Goal: Task Accomplishment & Management: Manage account settings

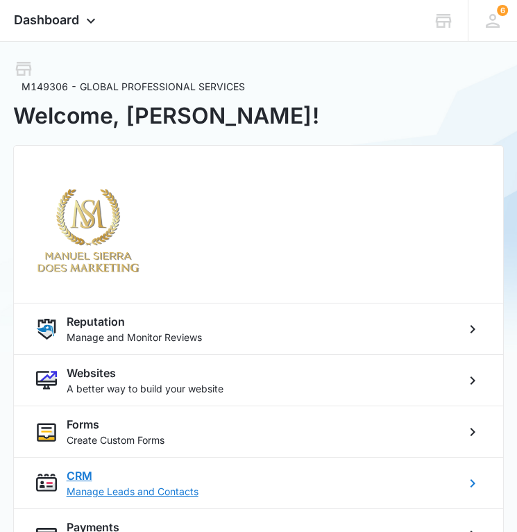
click at [94, 484] on p "Manage Leads and Contacts" at bounding box center [261, 491] width 389 height 15
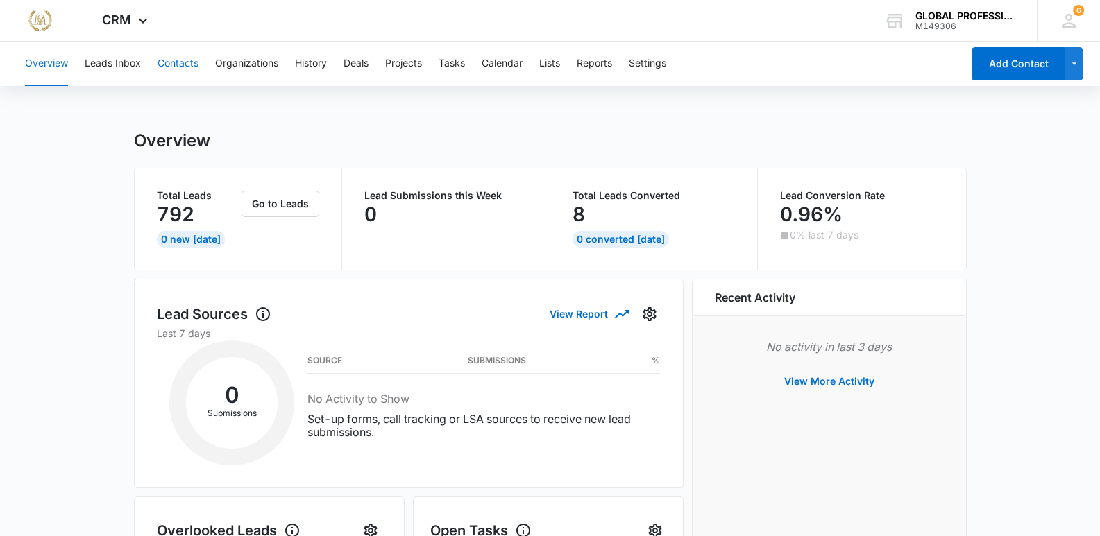
click at [180, 62] on button "Contacts" at bounding box center [178, 64] width 41 height 44
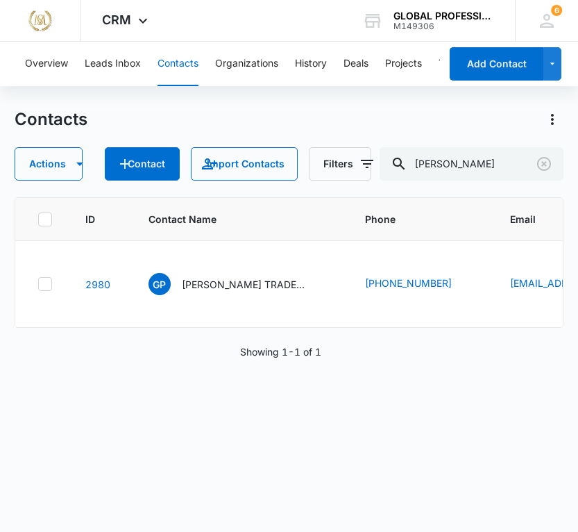
click at [441, 112] on div "Contacts" at bounding box center [289, 119] width 549 height 22
click at [451, 164] on input "[PERSON_NAME]" at bounding box center [472, 163] width 184 height 33
type input "a"
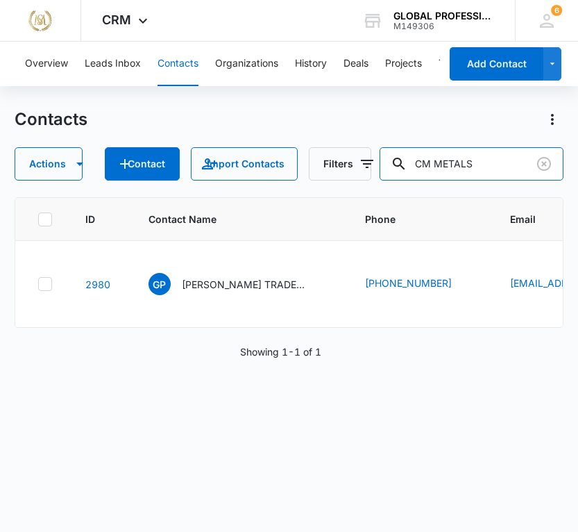
type input "CM METALS"
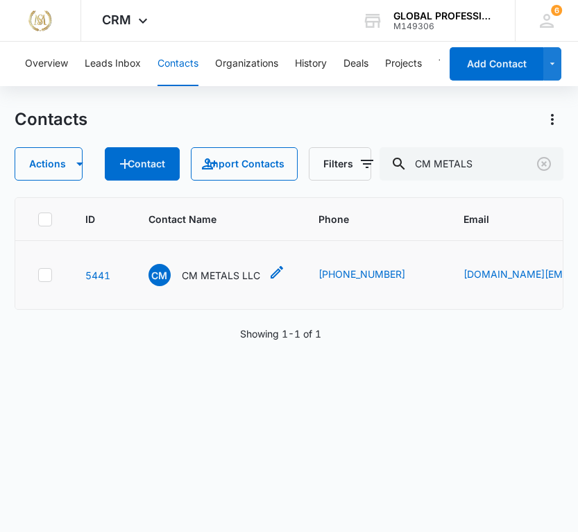
click at [241, 282] on p "CM METALS LLC" at bounding box center [221, 275] width 78 height 15
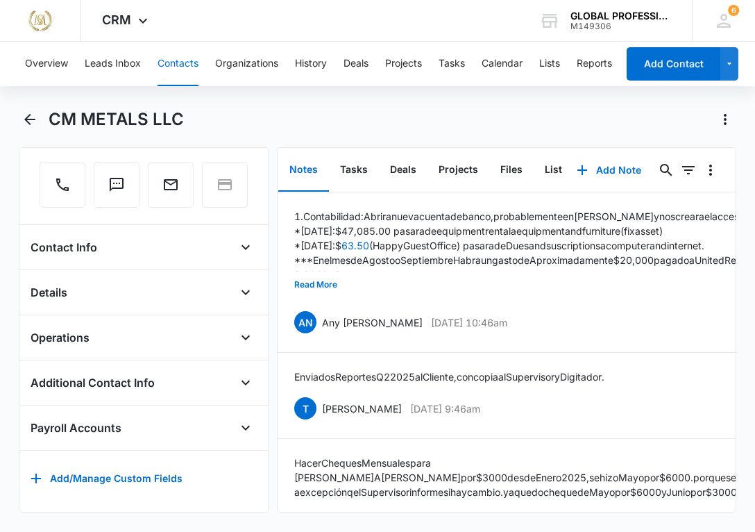
scroll to position [156, 0]
click at [237, 239] on icon "Open" at bounding box center [245, 247] width 17 height 17
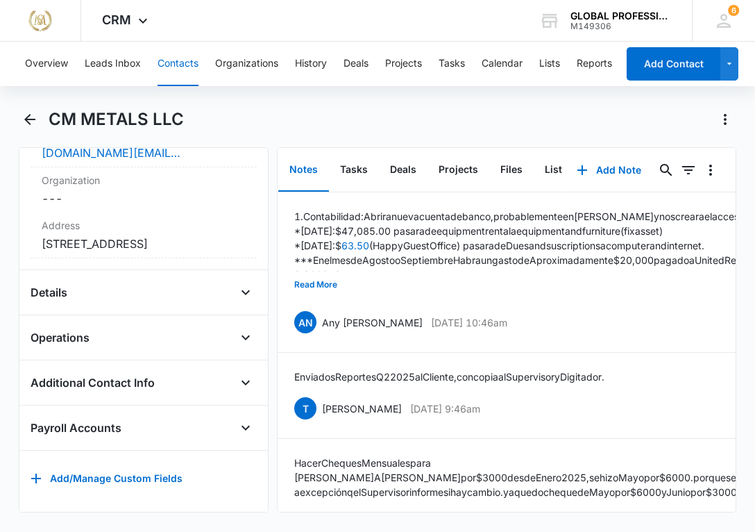
scroll to position [418, 0]
click at [237, 284] on icon "Open" at bounding box center [245, 292] width 17 height 17
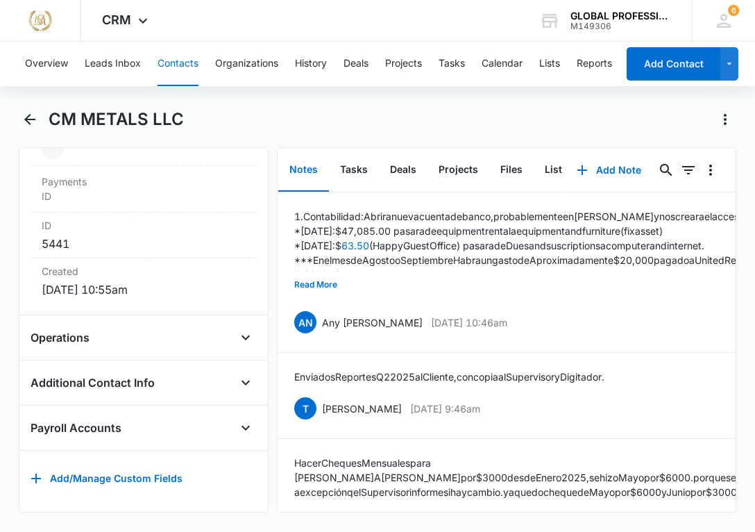
scroll to position [898, 0]
click at [237, 374] on icon "Open" at bounding box center [245, 382] width 17 height 17
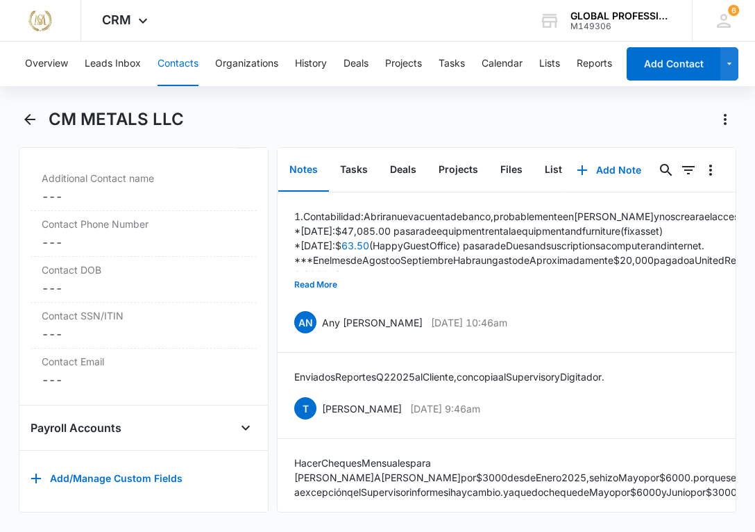
scroll to position [1143, 0]
click at [237, 419] on icon "Open" at bounding box center [245, 427] width 17 height 17
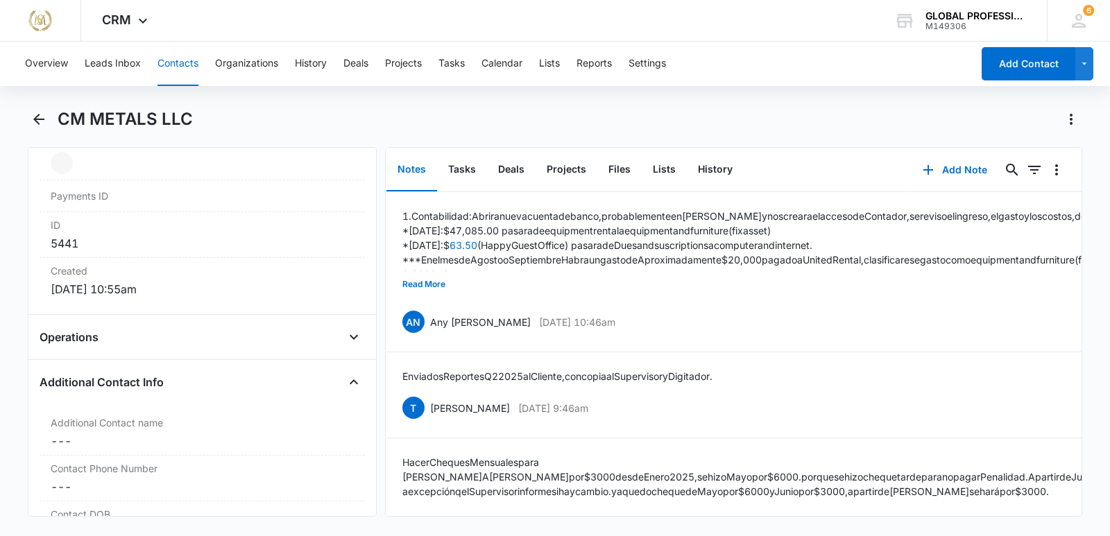
scroll to position [902, 0]
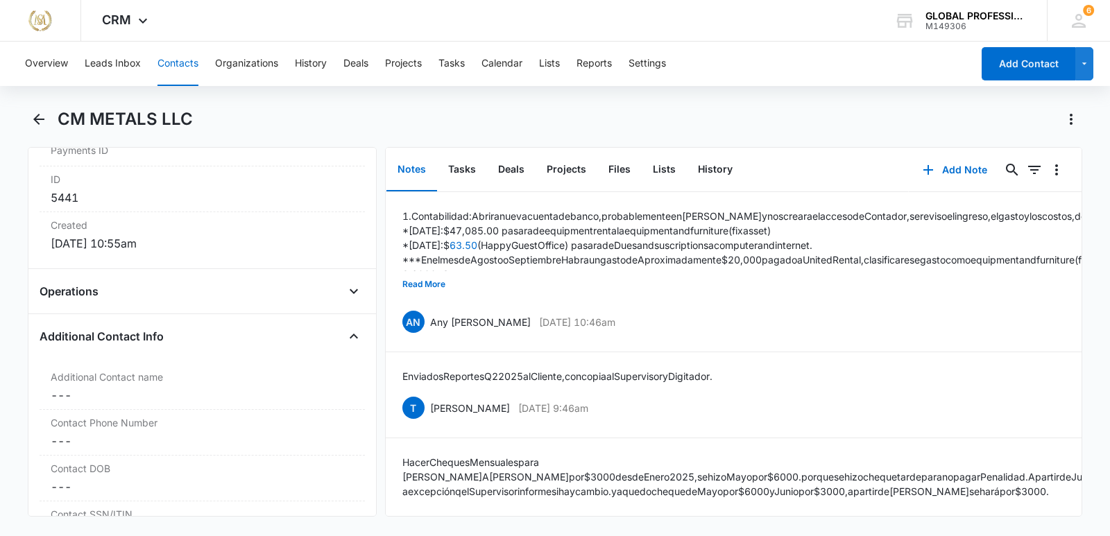
click at [357, 294] on div "Remove CM CM METALS LLC Contact Info Name Cancel Save Changes CM METALS LLC Pho…" at bounding box center [202, 332] width 349 height 370
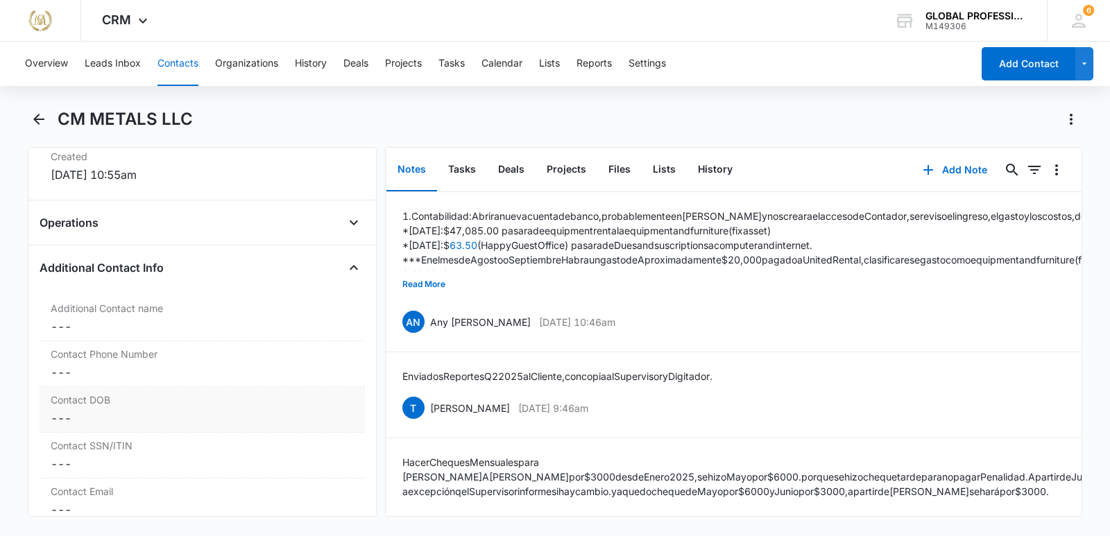
scroll to position [972, 0]
drag, startPoint x: 450, startPoint y: 117, endPoint x: 484, endPoint y: 122, distance: 34.4
click at [450, 117] on div "CM METALS LLC" at bounding box center [570, 119] width 1025 height 22
click at [33, 123] on icon "Back" at bounding box center [39, 119] width 17 height 17
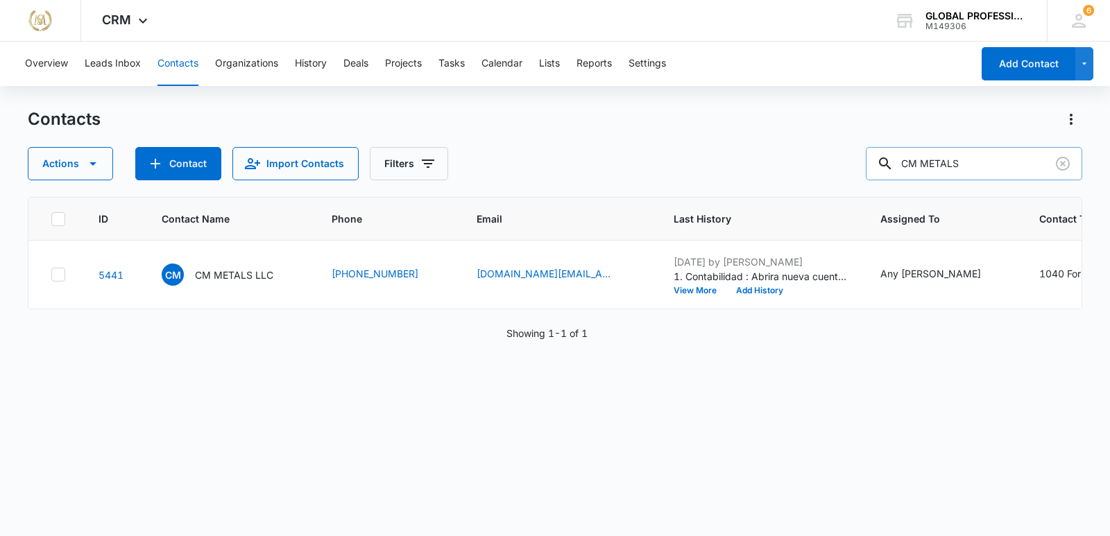
click at [972, 167] on input "CM METALS" at bounding box center [974, 163] width 217 height 33
type input "CMG"
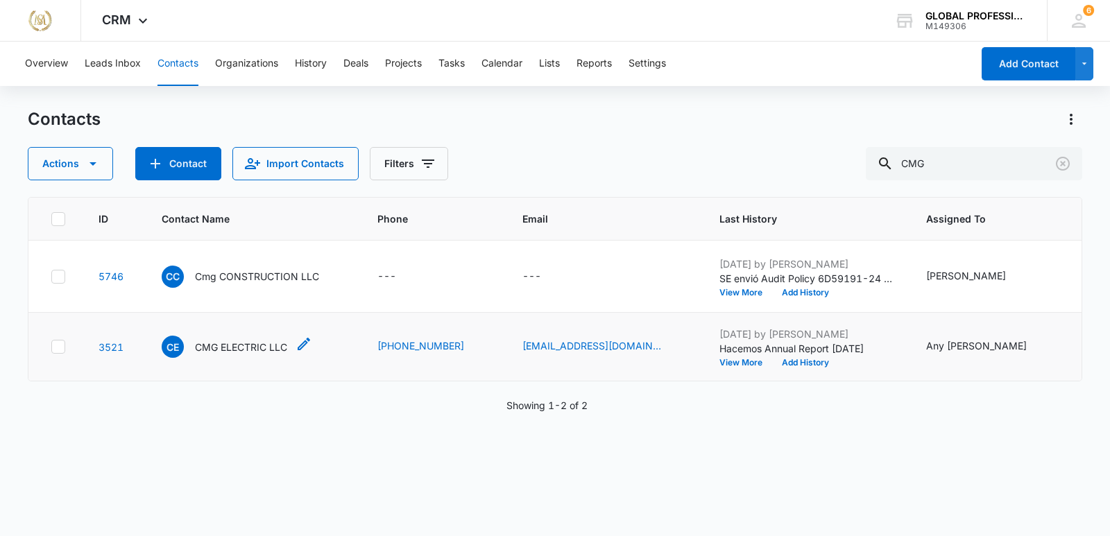
click at [225, 355] on p "CMG ELECTRIC LLC" at bounding box center [241, 347] width 92 height 15
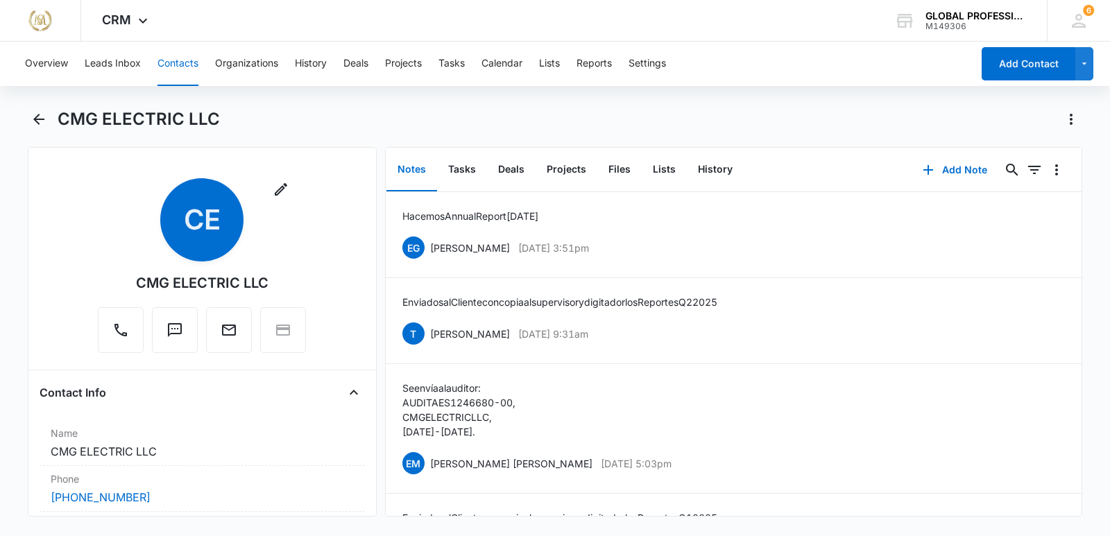
click at [330, 358] on div "Remove CE CMG ELECTRIC LLC" at bounding box center [202, 268] width 325 height 180
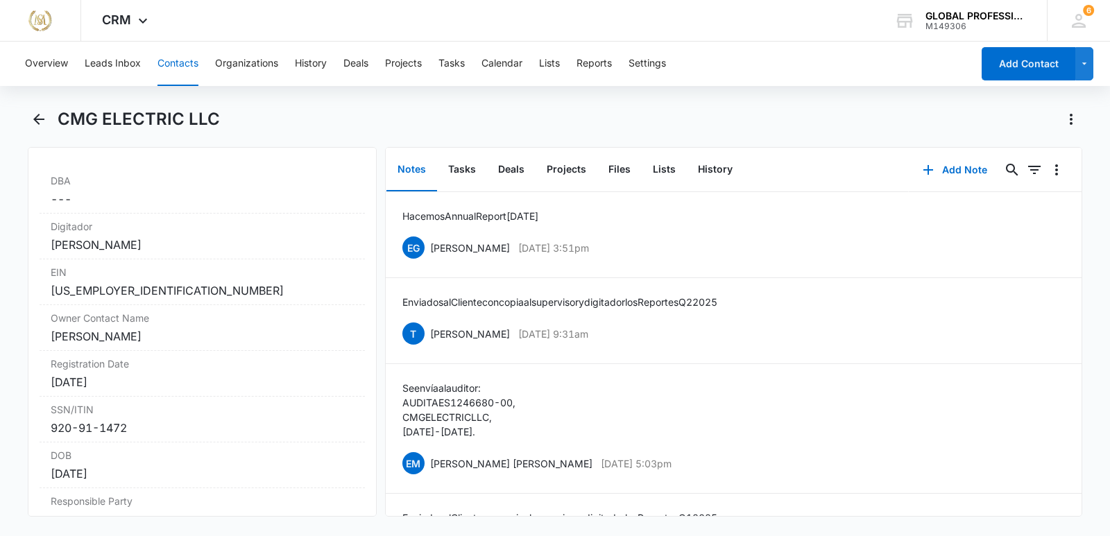
scroll to position [1110, 0]
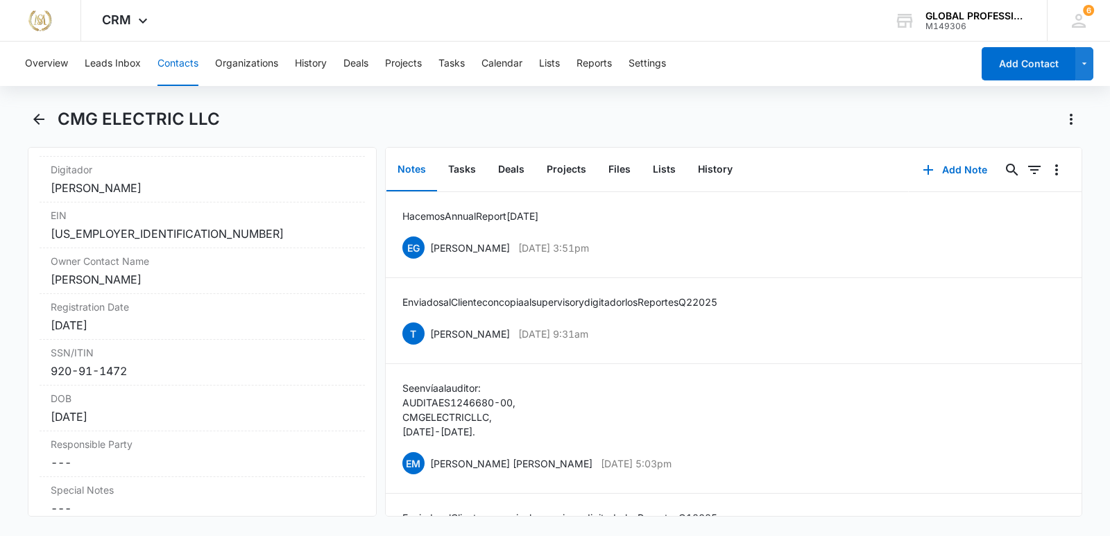
click at [464, 119] on div "CMG ELECTRIC LLC" at bounding box center [570, 119] width 1025 height 22
click at [27, 116] on main "CMG ELECTRIC LLC Remove CE CMG ELECTRIC LLC Contact Info Name Cancel Save Chang…" at bounding box center [555, 320] width 1110 height 425
click at [36, 121] on icon "Back" at bounding box center [38, 119] width 11 height 11
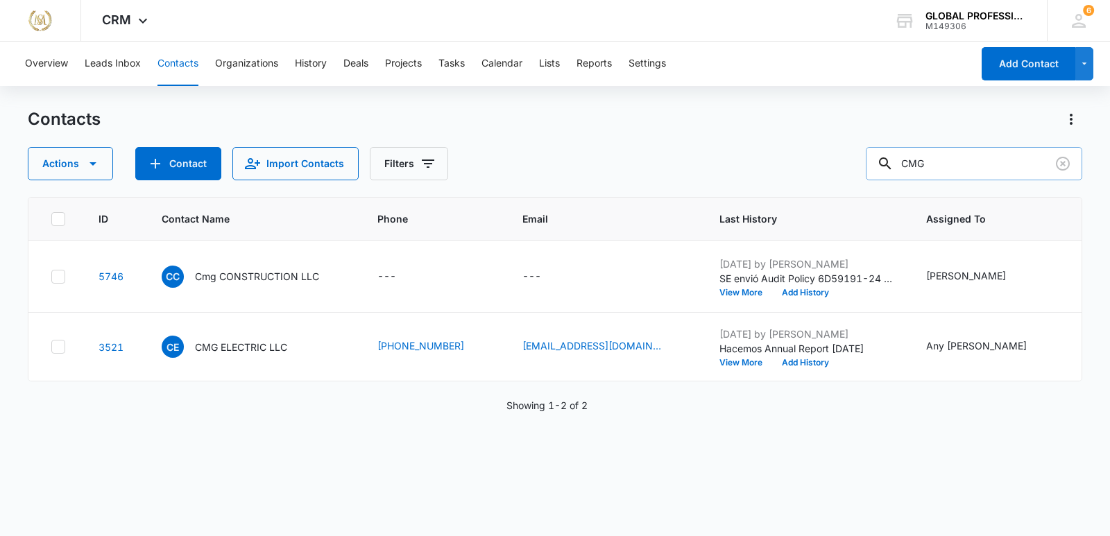
drag, startPoint x: 959, startPoint y: 163, endPoint x: 922, endPoint y: 161, distance: 37.5
click at [922, 161] on input "CMG" at bounding box center [974, 163] width 217 height 33
type input "COLIMEX"
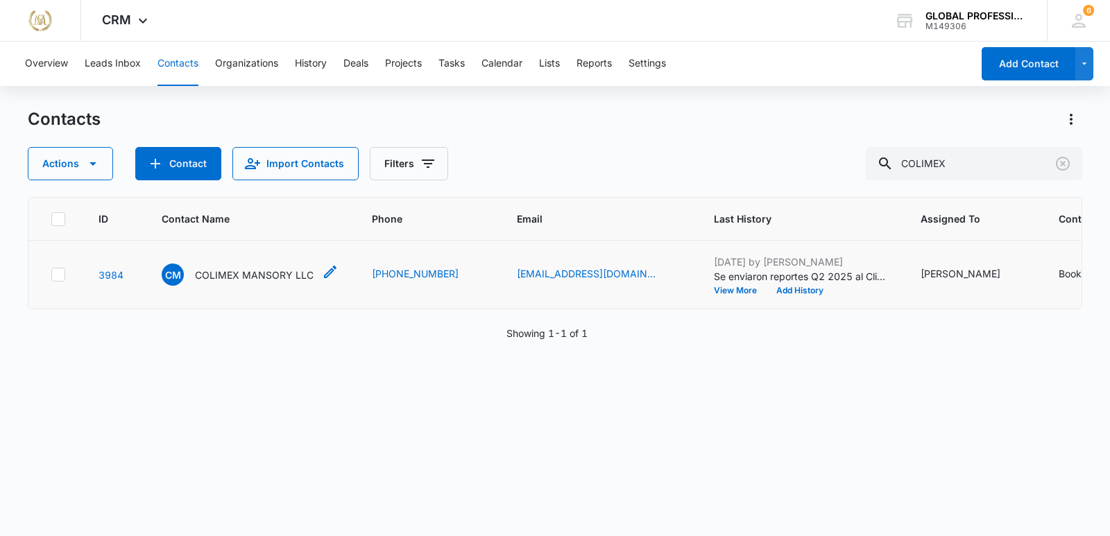
click at [249, 282] on p "COLIMEX MANSORY LLC" at bounding box center [254, 275] width 119 height 15
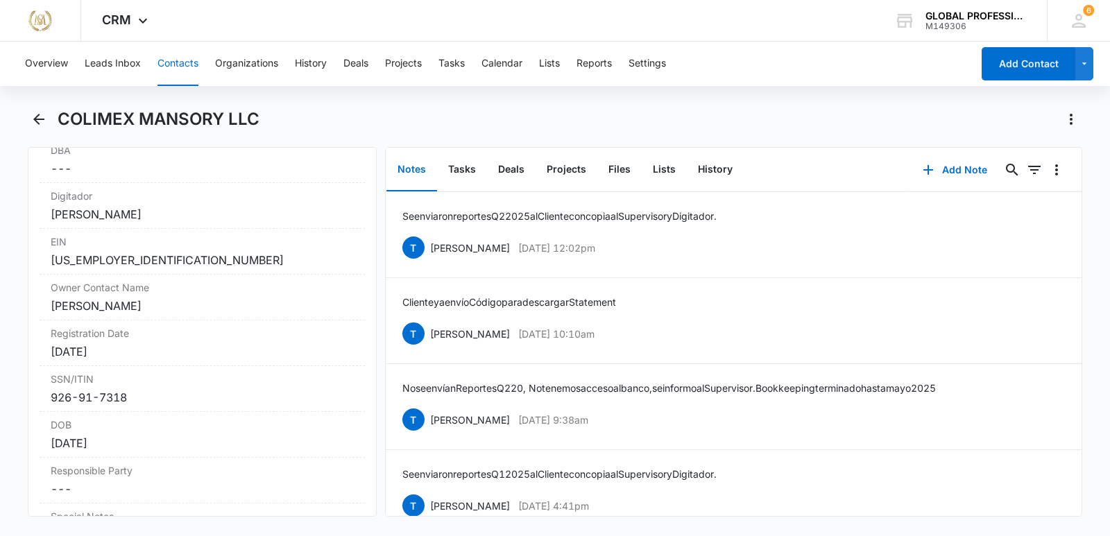
scroll to position [1110, 0]
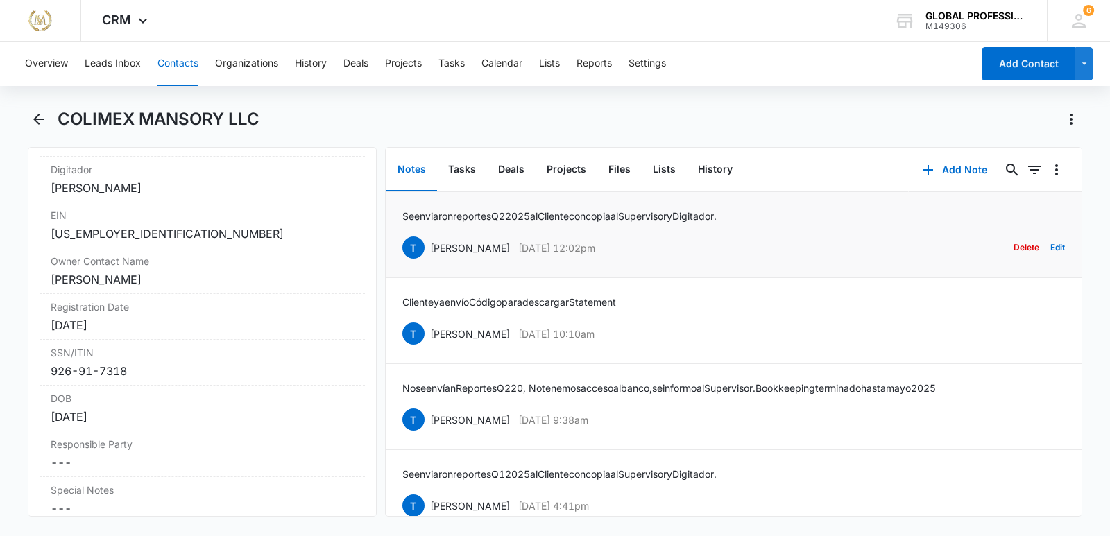
drag, startPoint x: 301, startPoint y: 280, endPoint x: 423, endPoint y: 201, distance: 145.2
click at [301, 280] on div "[PERSON_NAME]" at bounding box center [202, 279] width 303 height 17
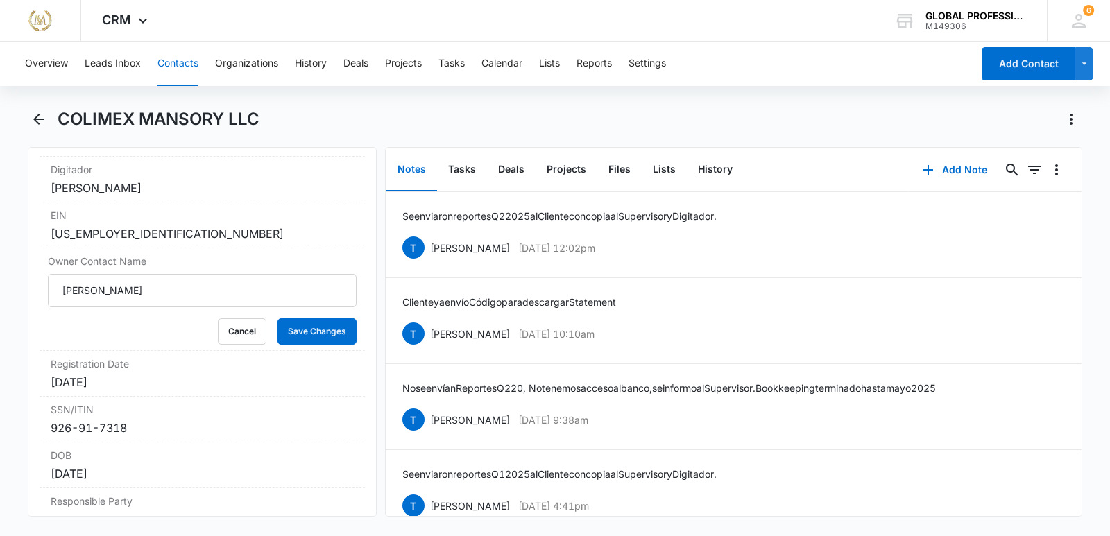
click at [401, 111] on div "COLIMEX MANSORY LLC" at bounding box center [570, 119] width 1025 height 22
click at [29, 122] on button "Back" at bounding box center [39, 119] width 22 height 22
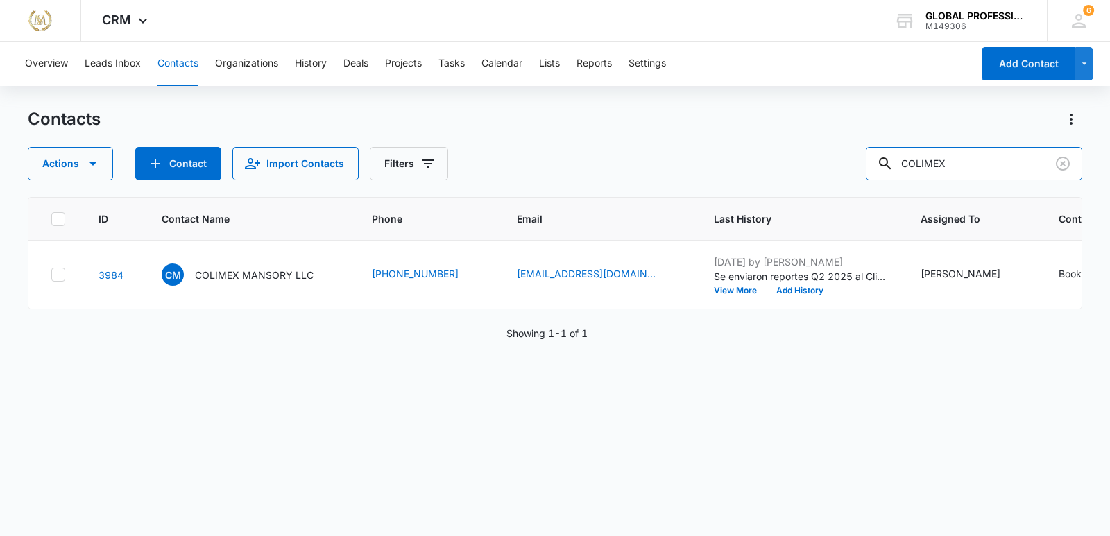
drag, startPoint x: 969, startPoint y: 164, endPoint x: 772, endPoint y: 150, distance: 197.6
click at [772, 150] on div "Actions Contact Import Contacts Filters COLIMEX" at bounding box center [555, 163] width 1055 height 33
type input "DIEGO CONCRETE"
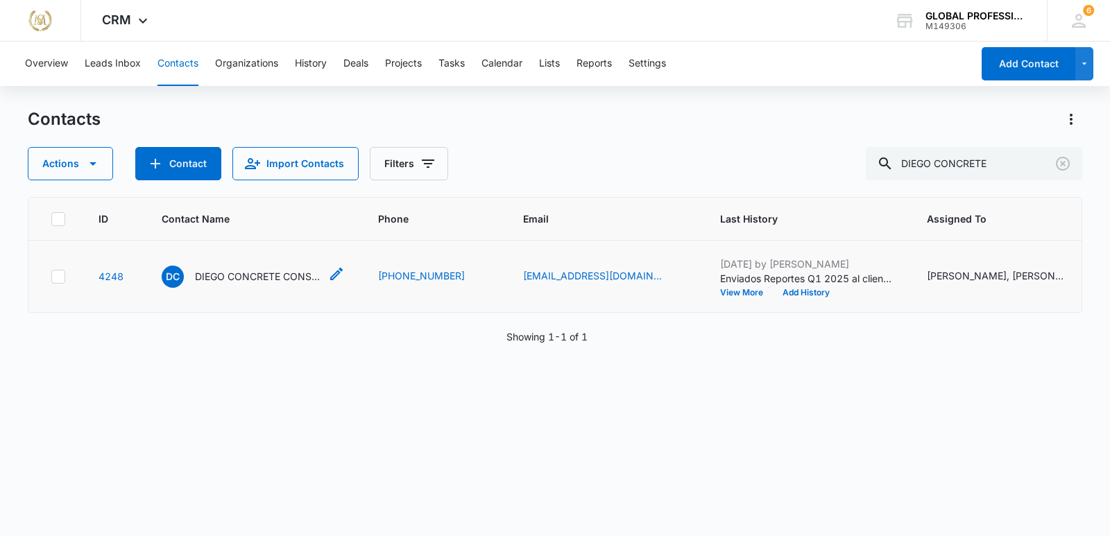
click at [235, 282] on p "DIEGO CONCRETE CONSTRUCTION LLC" at bounding box center [257, 276] width 125 height 15
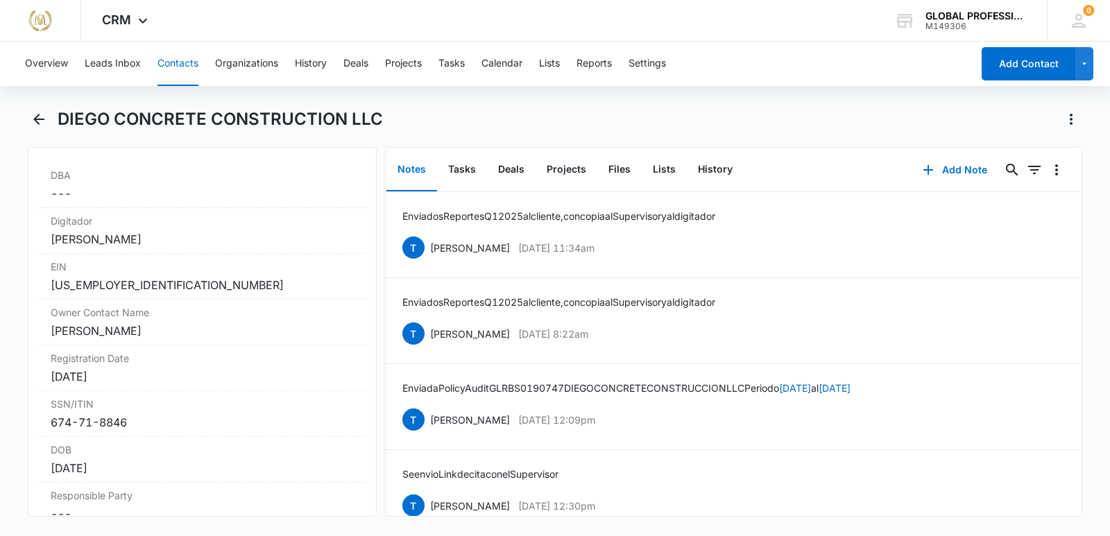
scroll to position [1110, 0]
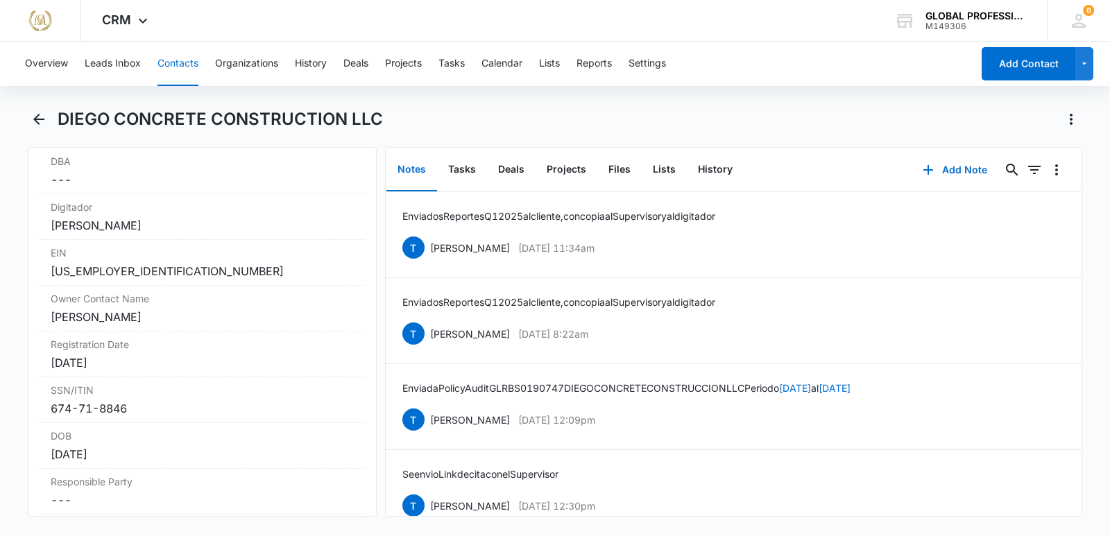
click at [462, 113] on div "DIEGO CONCRETE CONSTRUCTION LLC" at bounding box center [570, 119] width 1025 height 22
click at [167, 64] on button "Contacts" at bounding box center [178, 64] width 41 height 44
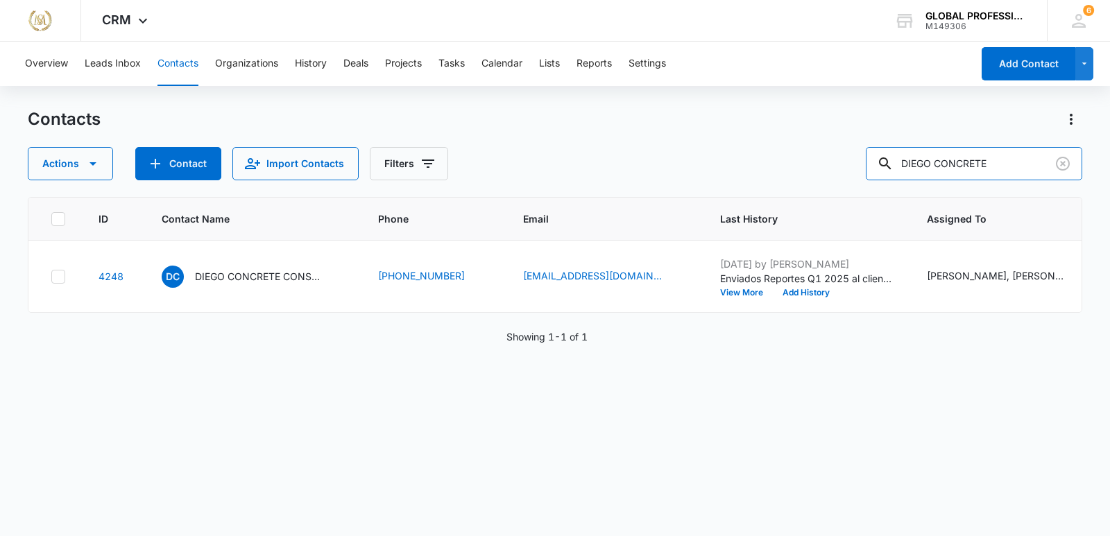
drag, startPoint x: 1014, startPoint y: 160, endPoint x: 784, endPoint y: 143, distance: 231.1
click at [784, 143] on div "Contacts Actions Contact Import Contacts Filters DIEGO CONCRETE" at bounding box center [555, 144] width 1055 height 72
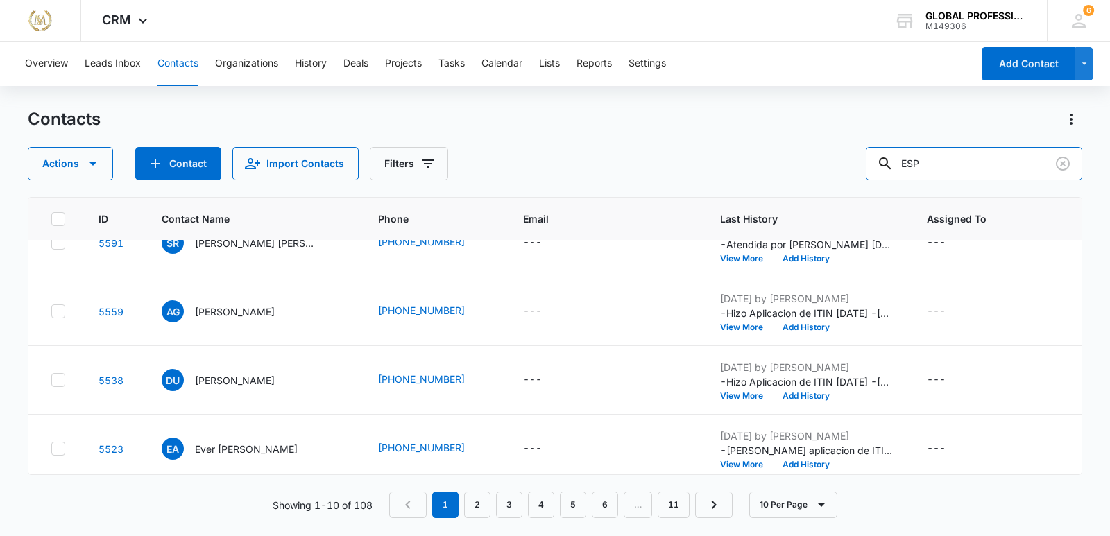
scroll to position [555, 0]
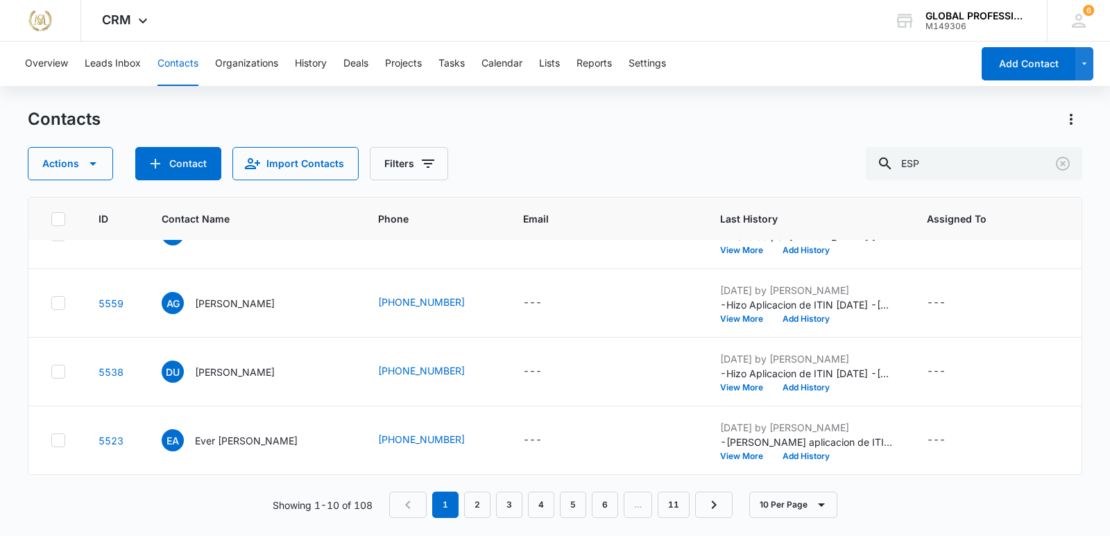
click at [371, 132] on td "[PHONE_NUMBER]" at bounding box center [434, 97] width 145 height 69
click at [974, 160] on input "ESP" at bounding box center [974, 163] width 217 height 33
type input "ESP BROTHERS"
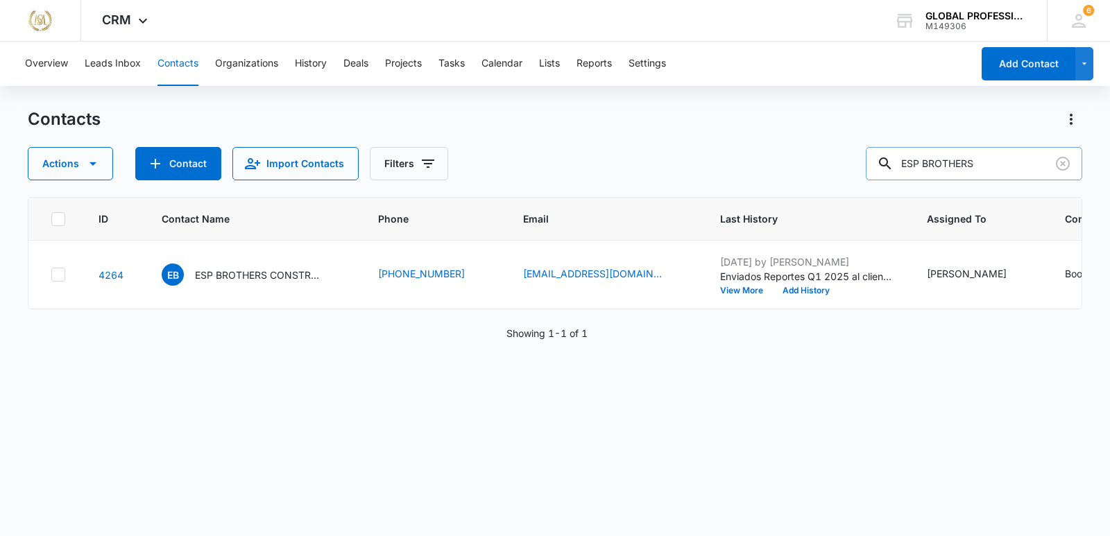
scroll to position [0, 0]
click at [253, 282] on p "ESP BROTHERS CONSTRUCTION LLC" at bounding box center [257, 275] width 125 height 15
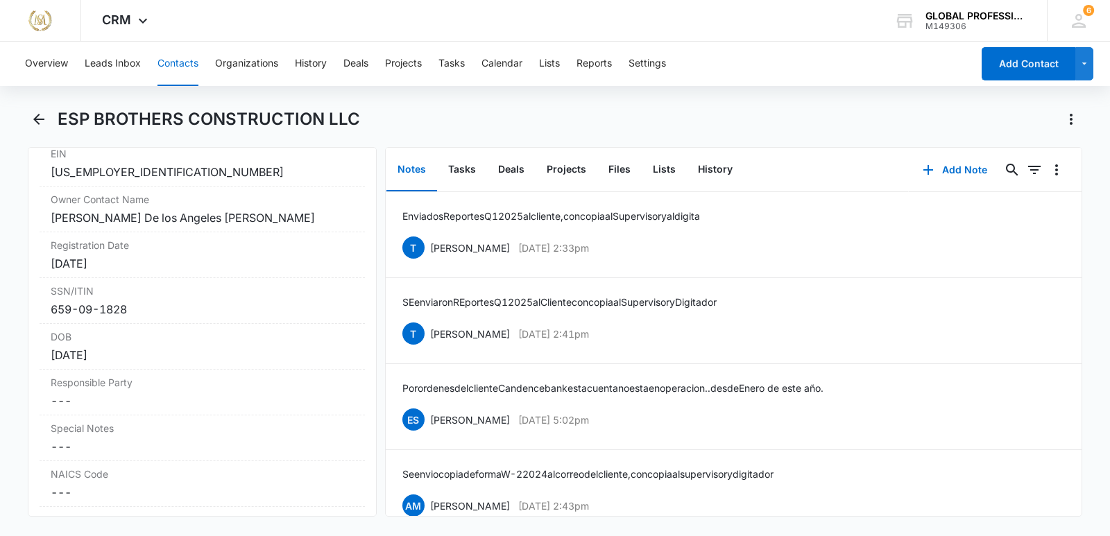
scroll to position [1180, 0]
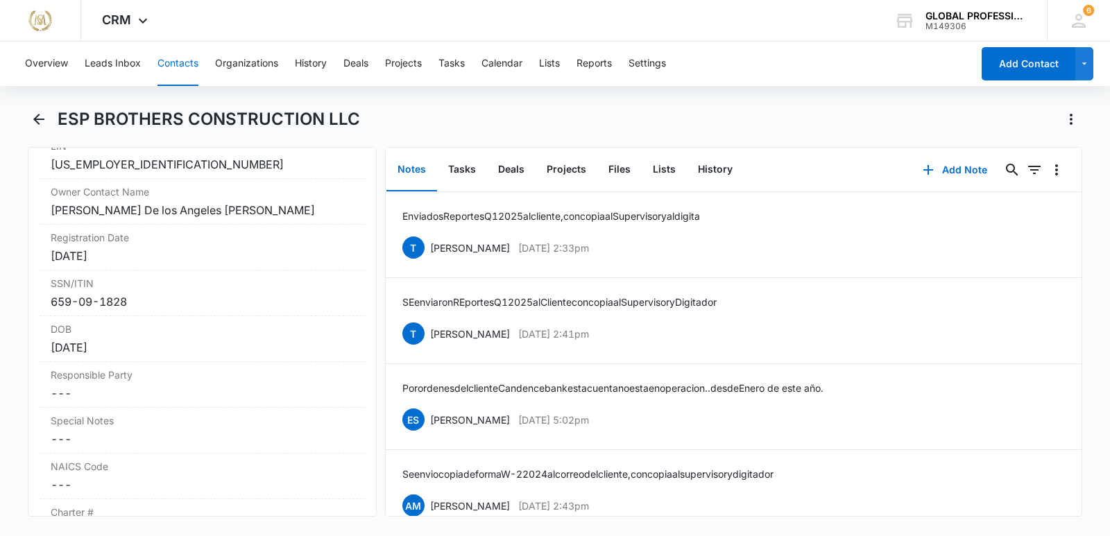
click at [10, 175] on main "ESP BROTHERS CONSTRUCTION LLC Remove EB ESP BROTHERS CONSTRUCTION LLC Contact I…" at bounding box center [555, 320] width 1110 height 425
drag, startPoint x: 181, startPoint y: 67, endPoint x: 806, endPoint y: 226, distance: 644.4
click at [182, 68] on button "Contacts" at bounding box center [178, 64] width 41 height 44
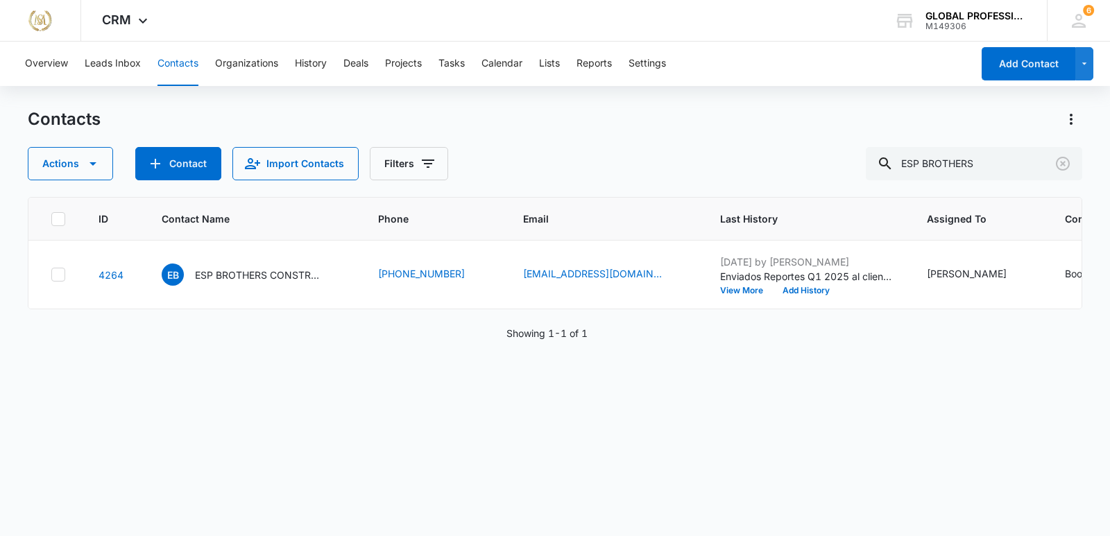
click at [419, 384] on div "ID Contact Name Phone Email Last History Assigned To Contact Type Contact Statu…" at bounding box center [555, 357] width 1055 height 321
drag, startPoint x: 973, startPoint y: 166, endPoint x: 727, endPoint y: 140, distance: 247.0
click at [727, 140] on div "Contacts Actions Contact Import Contacts Filters ESP BROTHERS" at bounding box center [555, 144] width 1055 height 72
type input "FORCE"
click at [255, 282] on p "FRIENDS FORCE LANDSCAPE" at bounding box center [257, 275] width 125 height 15
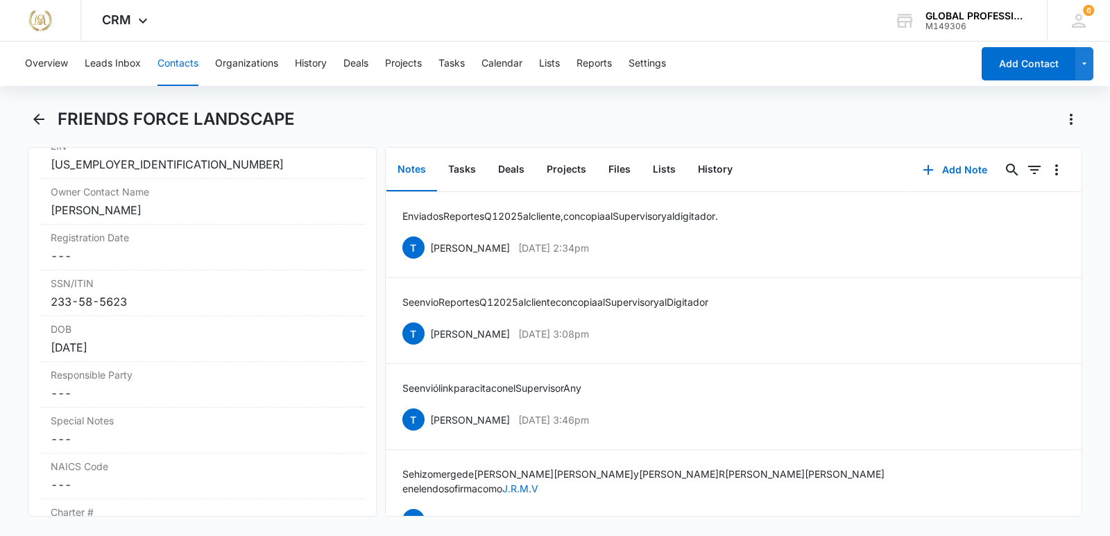
scroll to position [1319, 0]
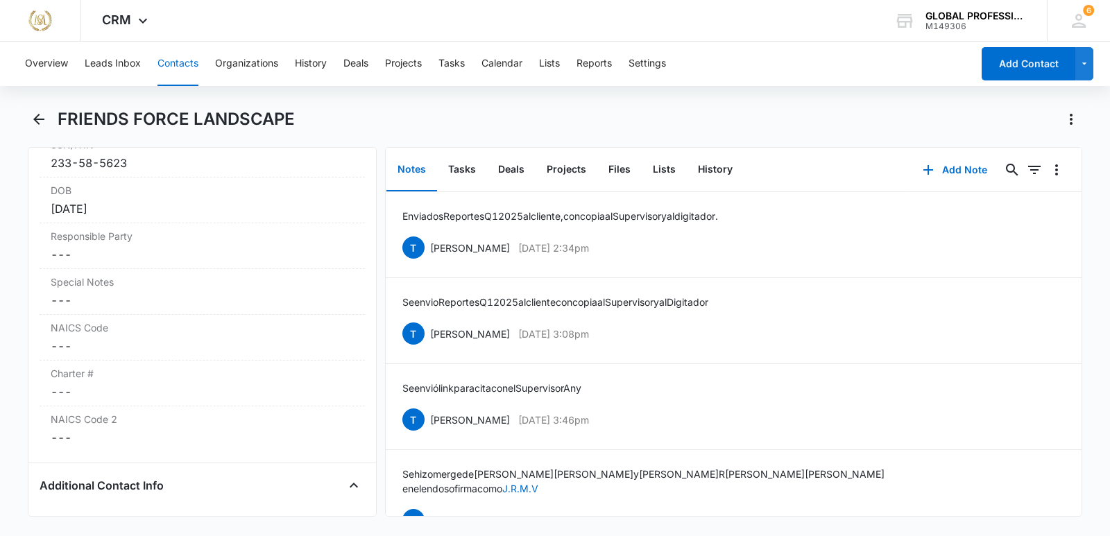
click at [185, 65] on button "Contacts" at bounding box center [178, 64] width 41 height 44
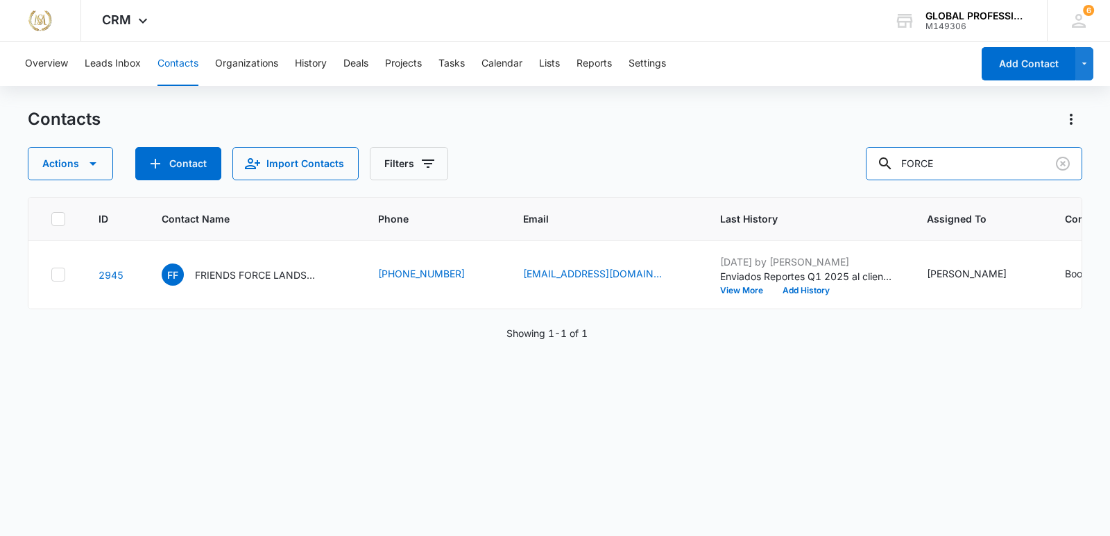
drag, startPoint x: 962, startPoint y: 162, endPoint x: 805, endPoint y: 160, distance: 156.9
click at [806, 160] on div "Actions Contact Import Contacts Filters FORCE" at bounding box center [555, 163] width 1055 height 33
type input "JHF"
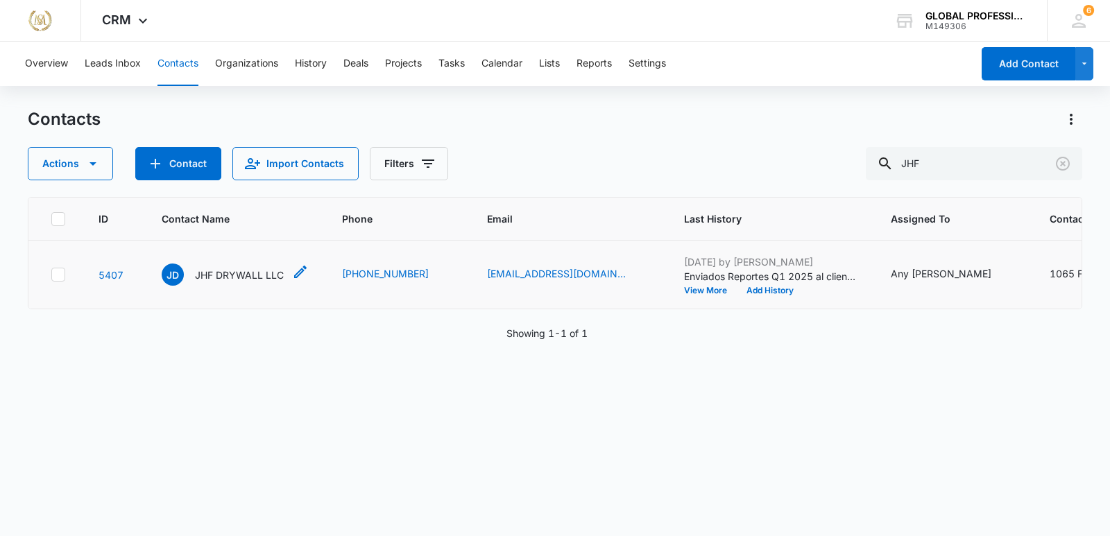
click at [235, 282] on p "JHF DRYWALL LLC" at bounding box center [239, 275] width 89 height 15
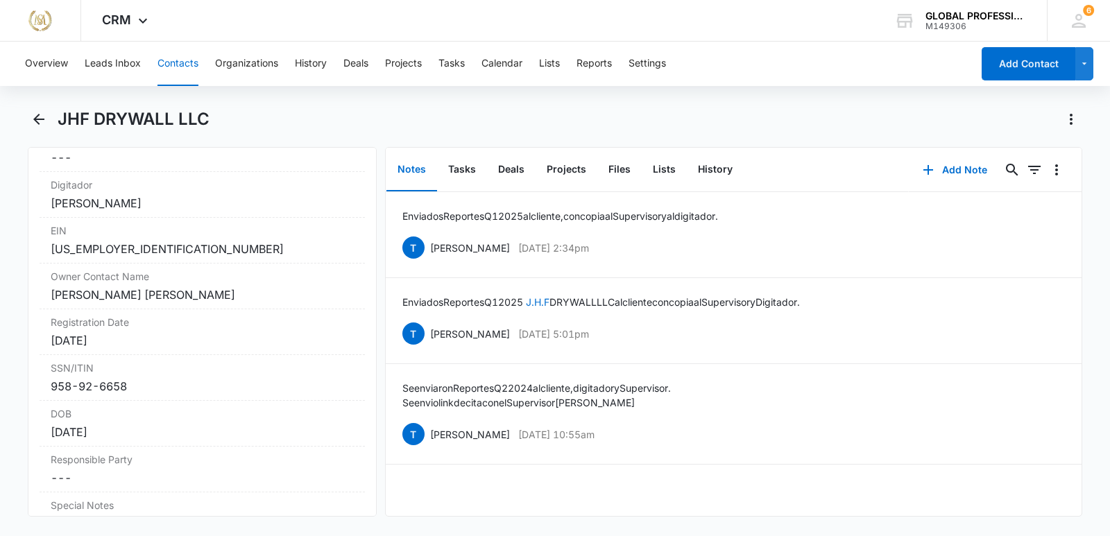
scroll to position [1110, 0]
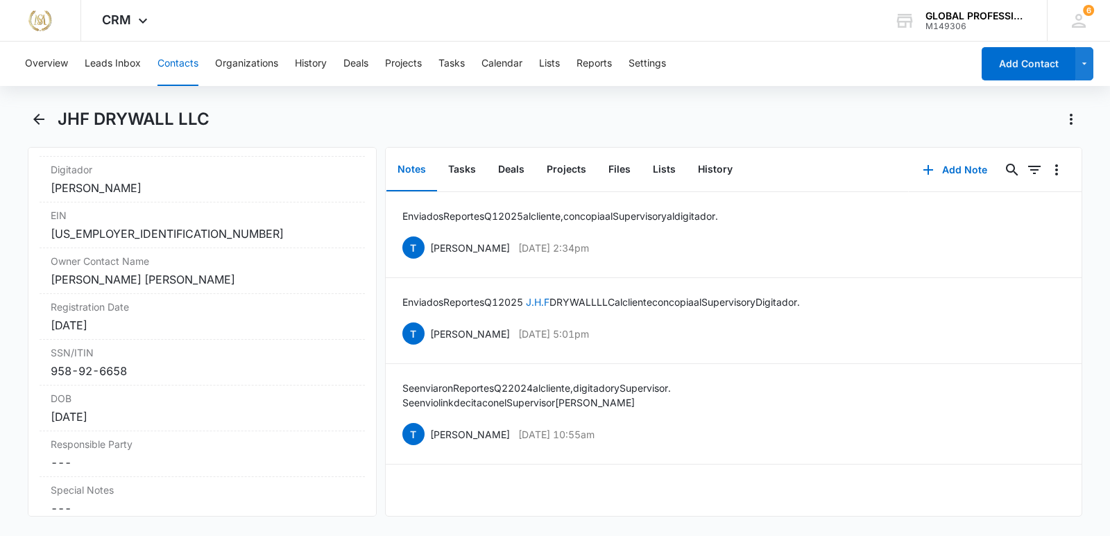
click at [273, 117] on div "JHF DRYWALL LLC" at bounding box center [570, 119] width 1025 height 22
click at [169, 64] on button "Contacts" at bounding box center [178, 64] width 41 height 44
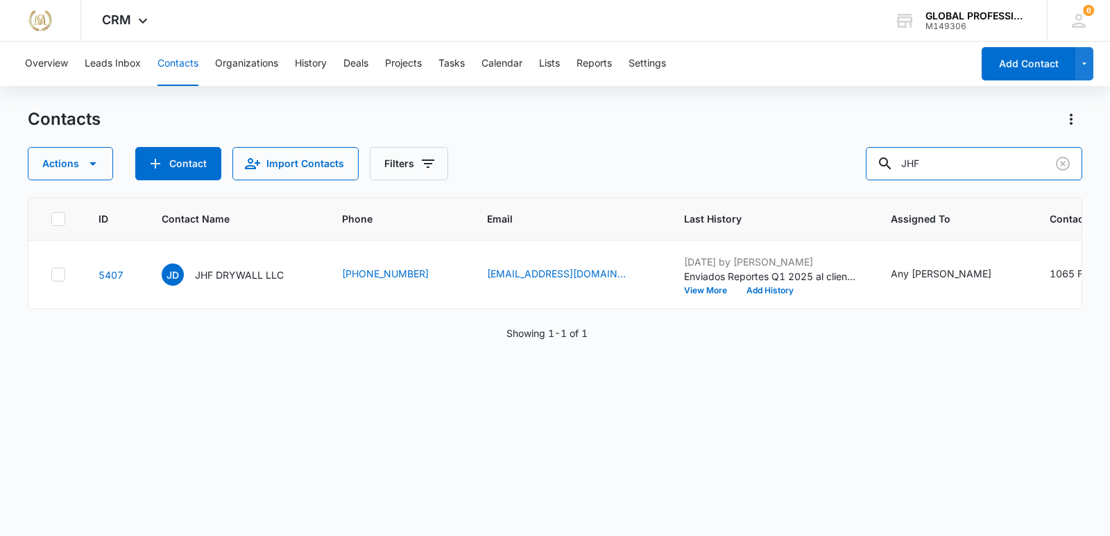
drag, startPoint x: 961, startPoint y: 169, endPoint x: 863, endPoint y: 152, distance: 98.7
click at [867, 152] on div "Actions Contact Import Contacts Filters JHF" at bounding box center [555, 163] width 1055 height 33
type input "LA PAPA"
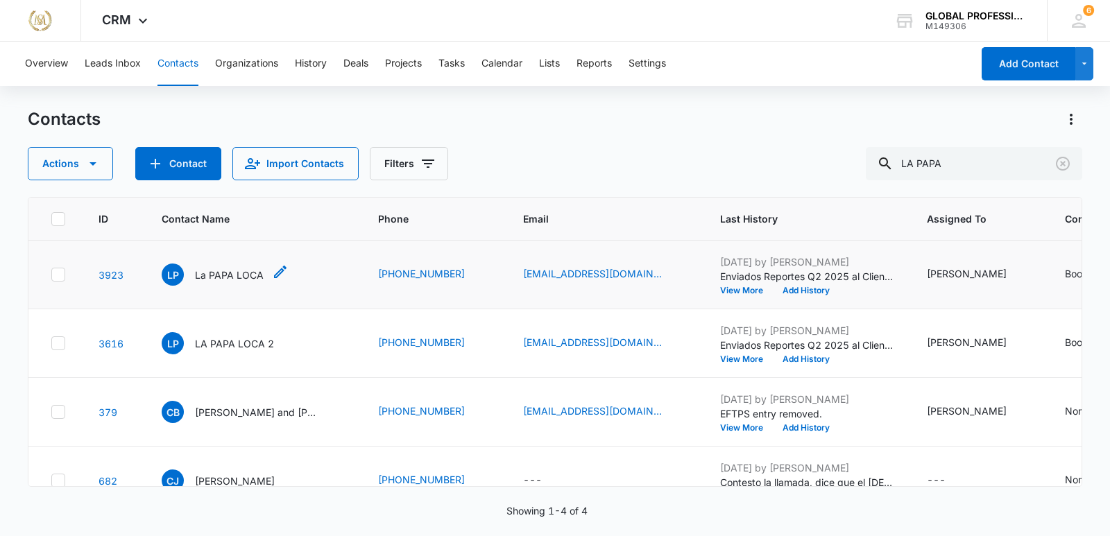
click at [233, 282] on p "La PAPA LOCA" at bounding box center [229, 275] width 69 height 15
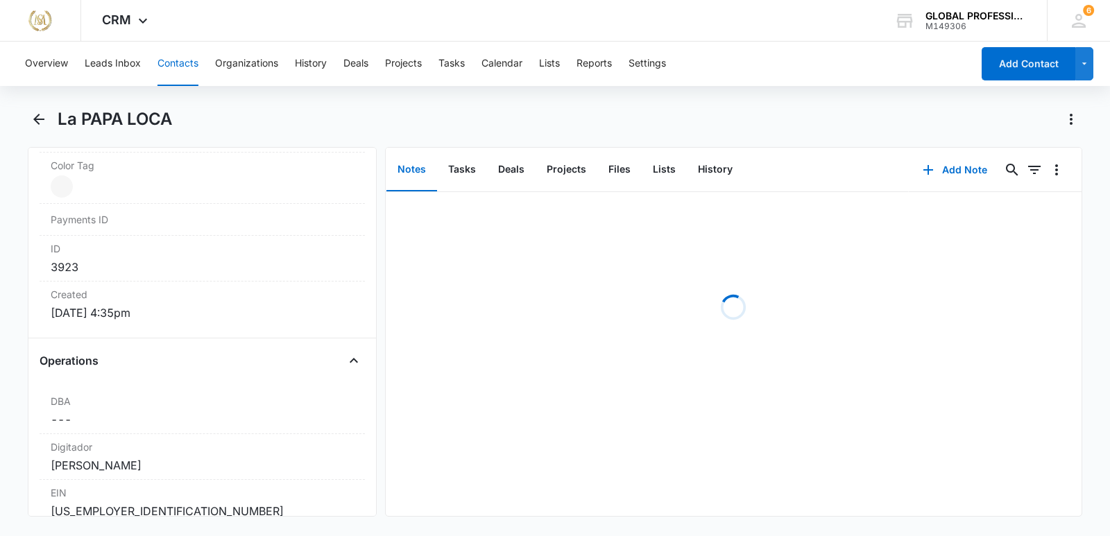
scroll to position [1180, 0]
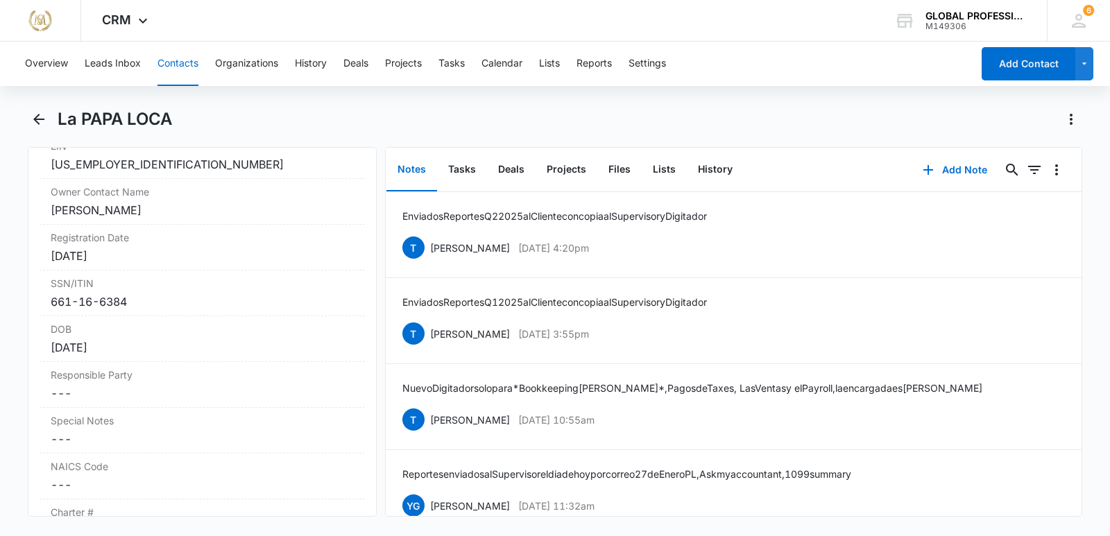
drag, startPoint x: 248, startPoint y: 121, endPoint x: 265, endPoint y: 112, distance: 19.6
click at [248, 121] on div "La PAPA LOCA" at bounding box center [570, 119] width 1025 height 22
drag, startPoint x: 232, startPoint y: 110, endPoint x: 315, endPoint y: 111, distance: 83.3
click at [236, 111] on div "La PAPA LOCA" at bounding box center [570, 119] width 1025 height 22
click at [174, 61] on button "Contacts" at bounding box center [178, 64] width 41 height 44
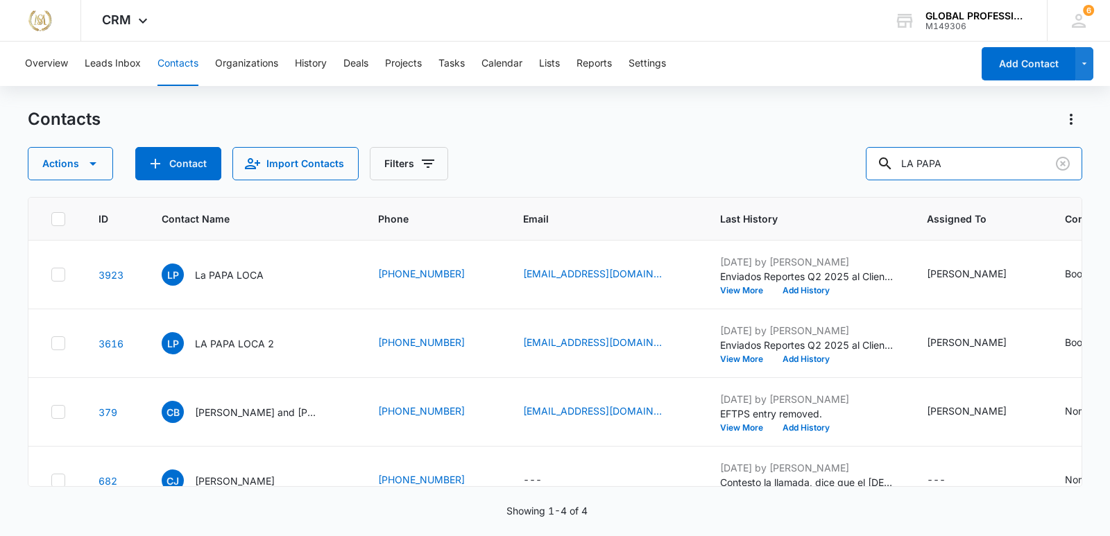
drag, startPoint x: 961, startPoint y: 164, endPoint x: 788, endPoint y: 142, distance: 173.5
click at [788, 142] on div "Contacts Actions Contact Import Contacts Filters LA PAPA" at bounding box center [555, 144] width 1055 height 72
type input "LATIN"
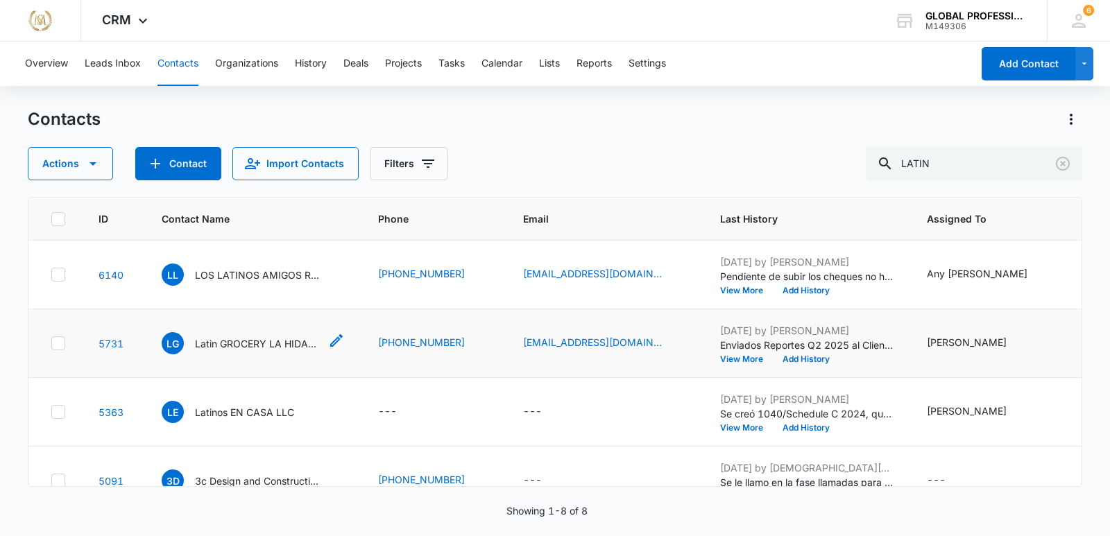
click at [260, 351] on p "Latin GROCERY LA HIDALGUENSE LLC" at bounding box center [257, 344] width 125 height 15
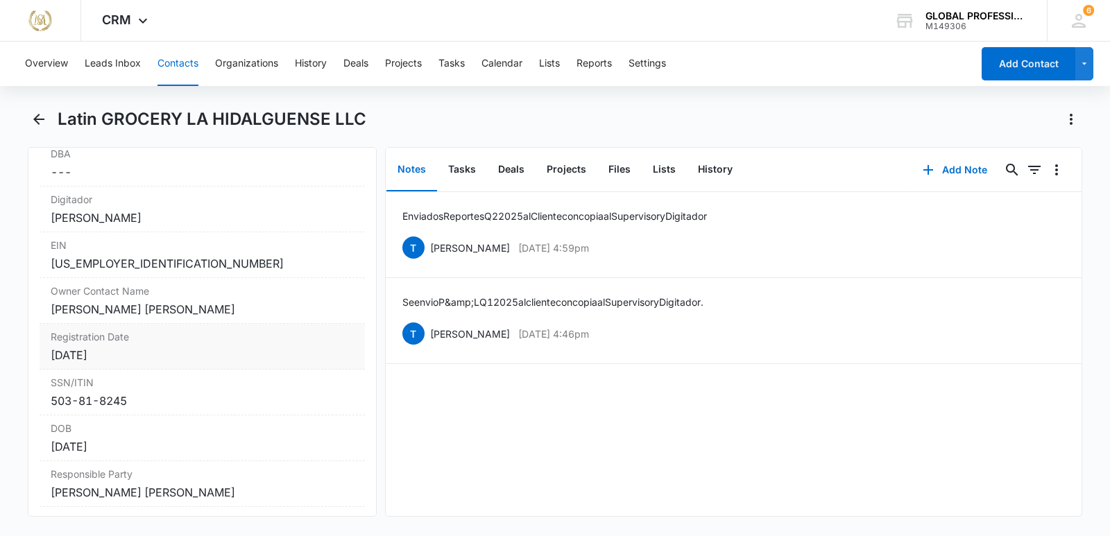
scroll to position [1180, 0]
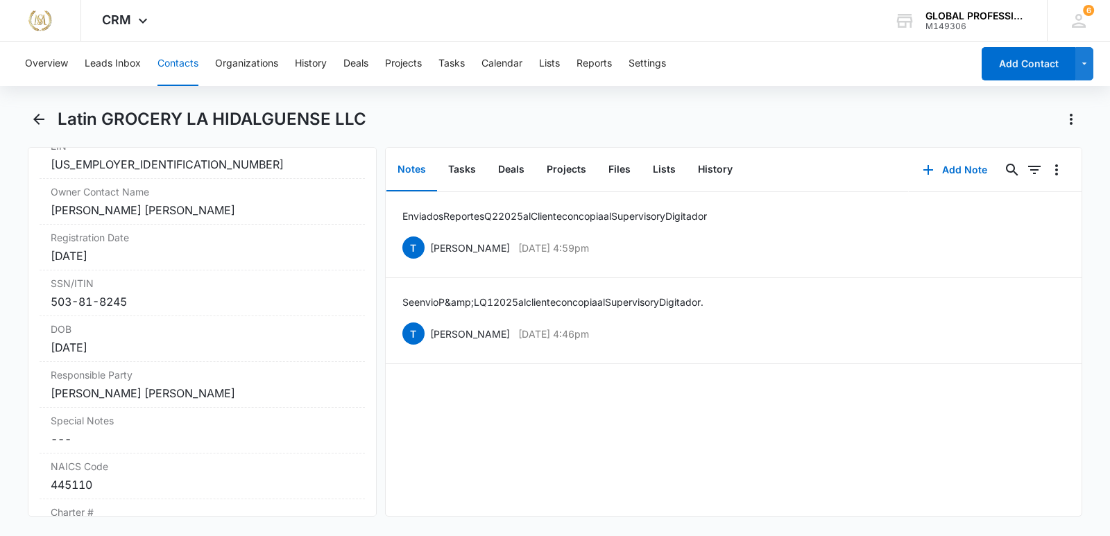
drag, startPoint x: 403, startPoint y: 106, endPoint x: 369, endPoint y: 106, distance: 34.0
click at [403, 105] on div "Overview Leads Inbox Contacts Organizations History Deals Projects Tasks Calend…" at bounding box center [555, 288] width 1110 height 492
click at [169, 68] on button "Contacts" at bounding box center [178, 64] width 41 height 44
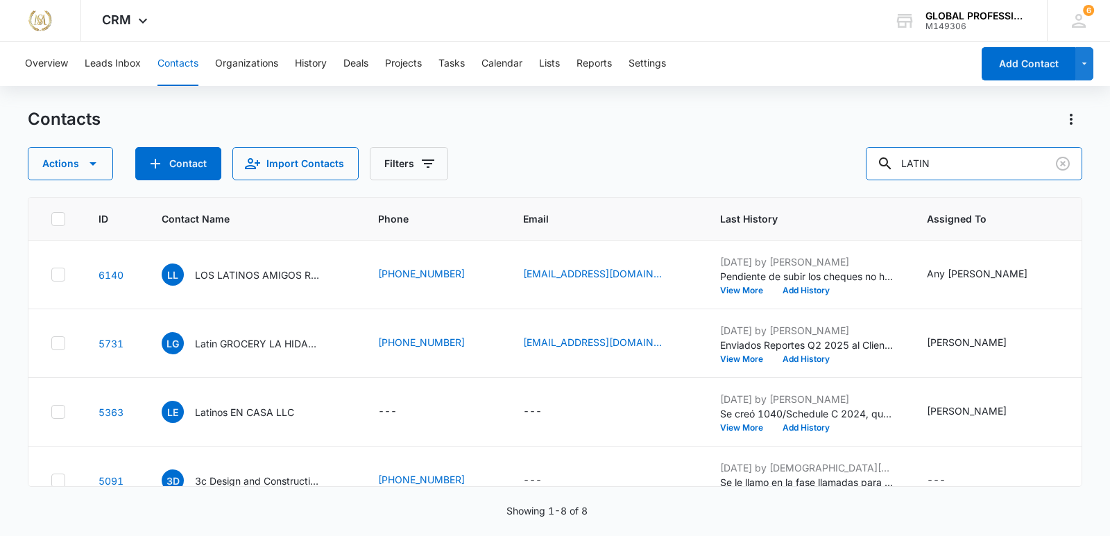
drag, startPoint x: 946, startPoint y: 162, endPoint x: 850, endPoint y: 148, distance: 96.8
click at [850, 148] on div "Actions Contact Import Contacts Filters LATIN" at bounding box center [555, 163] width 1055 height 33
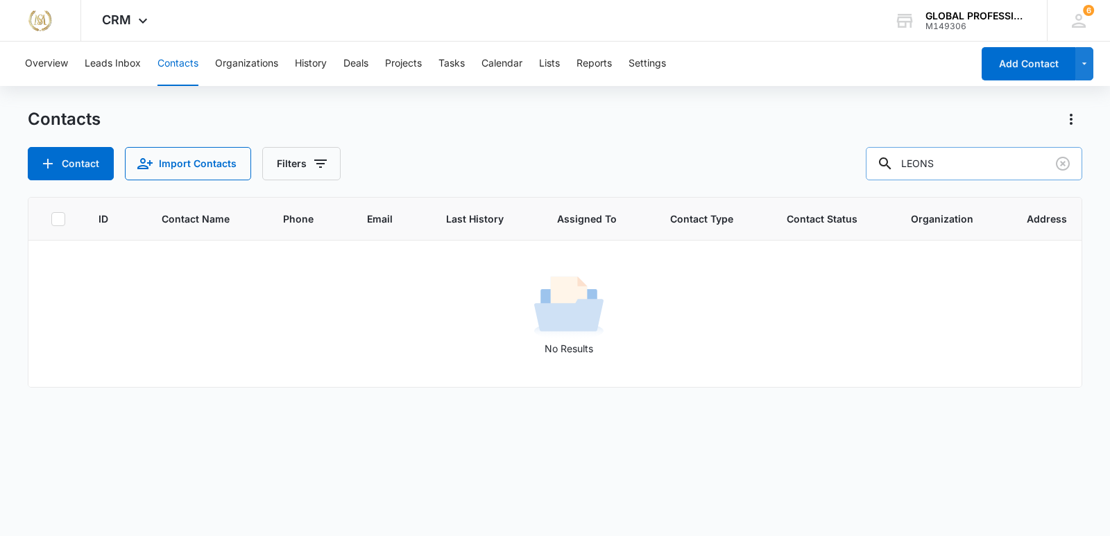
click at [963, 165] on input "LEONS" at bounding box center [974, 163] width 217 height 33
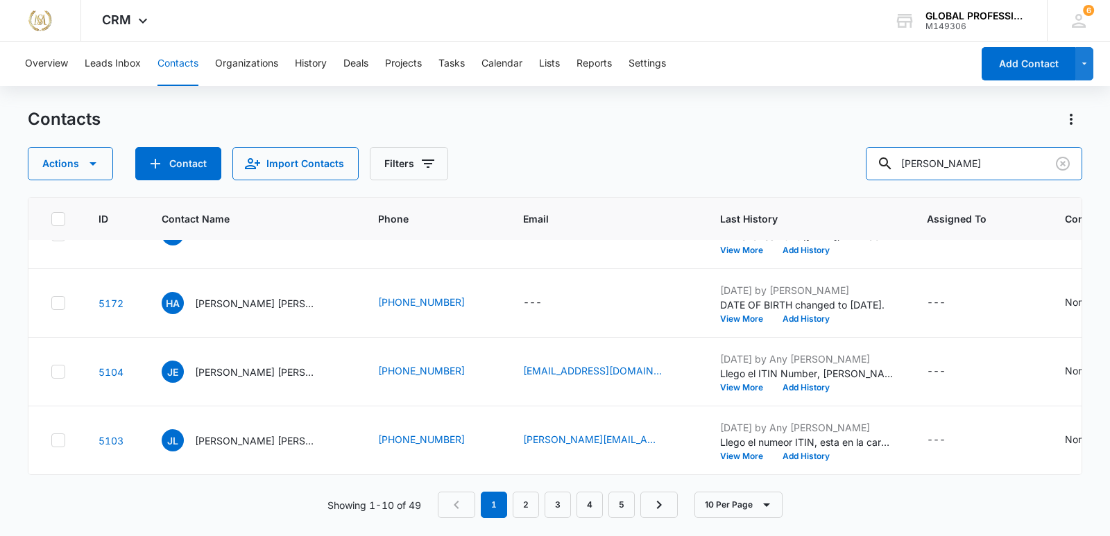
scroll to position [673, 0]
click at [374, 115] on div "Contacts" at bounding box center [555, 119] width 1055 height 22
drag, startPoint x: 971, startPoint y: 160, endPoint x: 890, endPoint y: 149, distance: 81.9
click at [890, 150] on div "[PERSON_NAME]" at bounding box center [974, 163] width 217 height 33
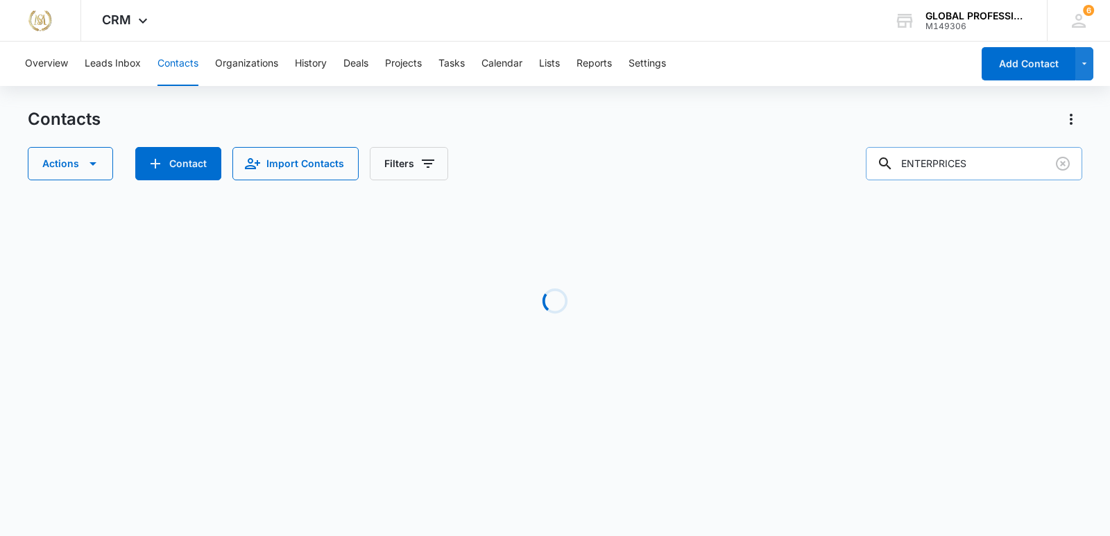
scroll to position [0, 0]
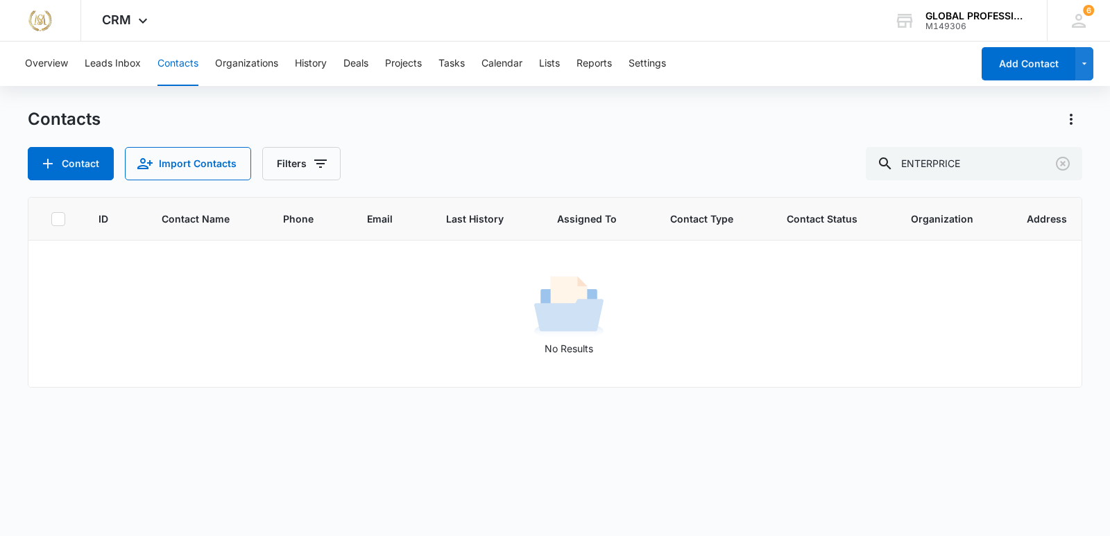
click at [336, 310] on div "No Results" at bounding box center [569, 314] width 1080 height 84
drag, startPoint x: 990, startPoint y: 160, endPoint x: 793, endPoint y: 161, distance: 197.1
click at [793, 162] on div "Contact Import Contacts Filters ENTERPRICE" at bounding box center [555, 163] width 1055 height 33
type input "[PERSON_NAME]"
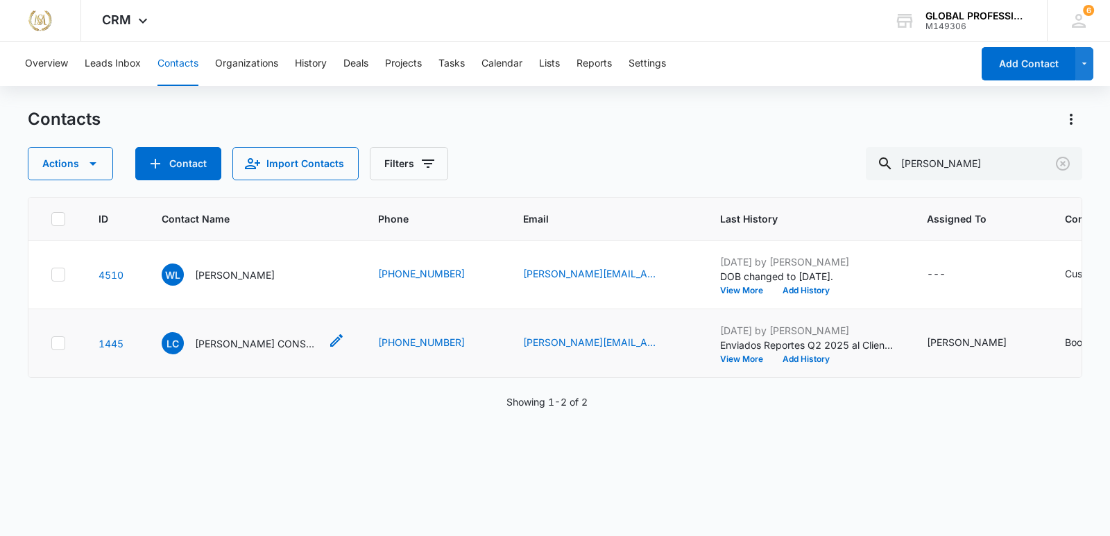
click at [255, 351] on p "[PERSON_NAME] CONSTRUCTION ENTERPRISE LLC" at bounding box center [257, 344] width 125 height 15
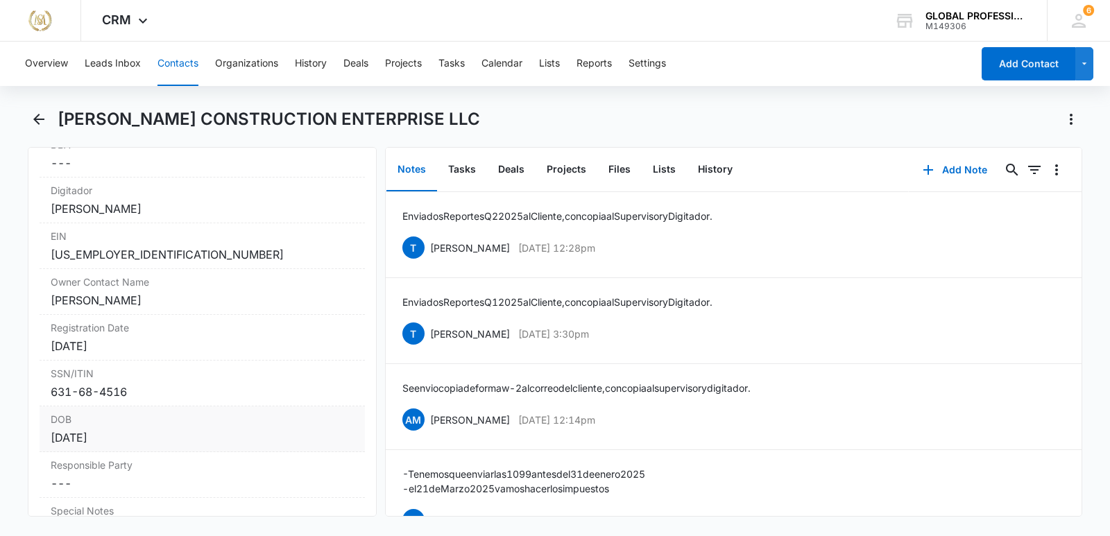
scroll to position [1180, 0]
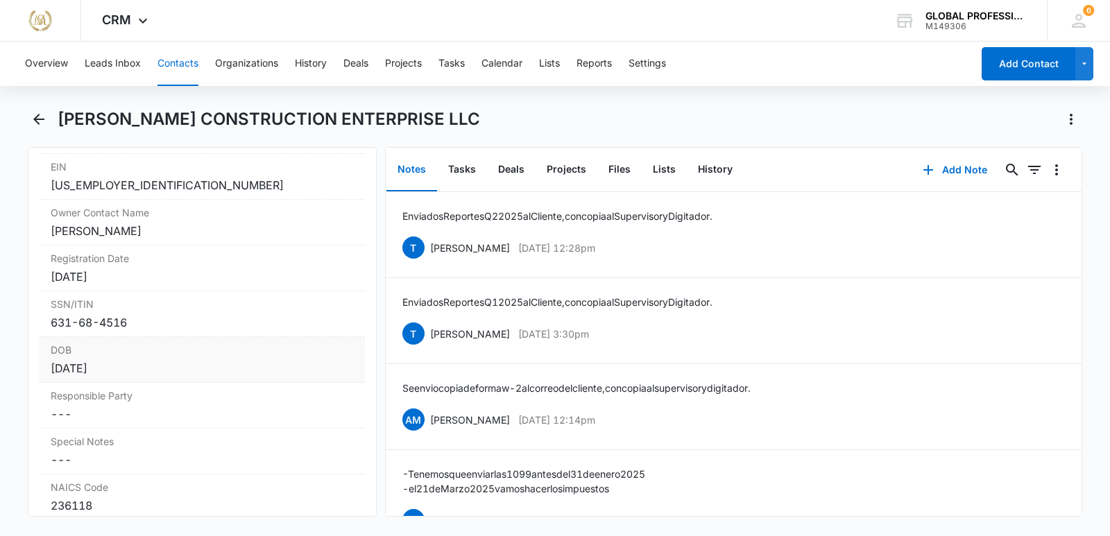
click at [94, 364] on div "[DATE]" at bounding box center [202, 368] width 303 height 17
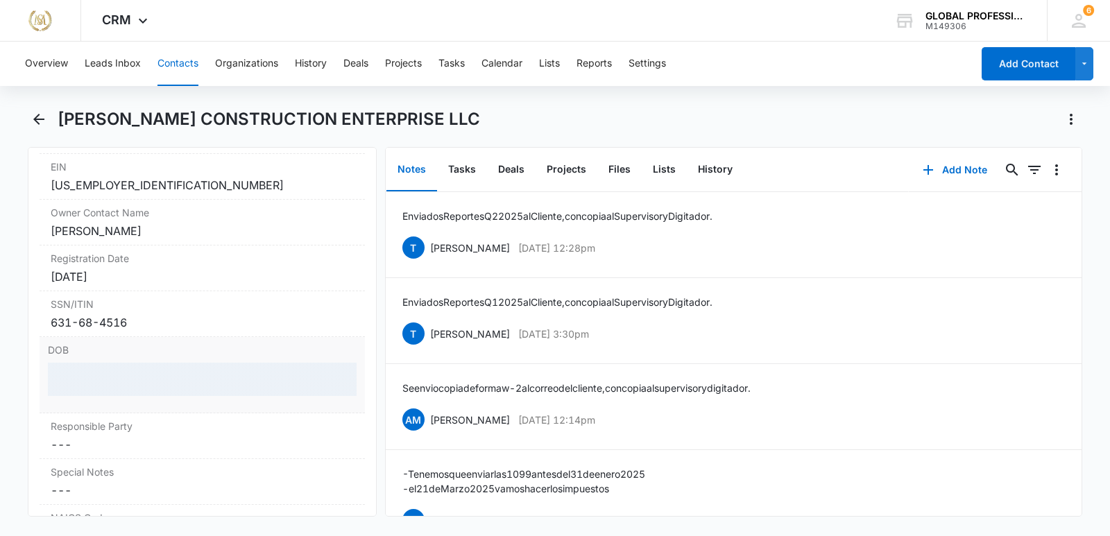
click at [94, 364] on div at bounding box center [202, 379] width 309 height 33
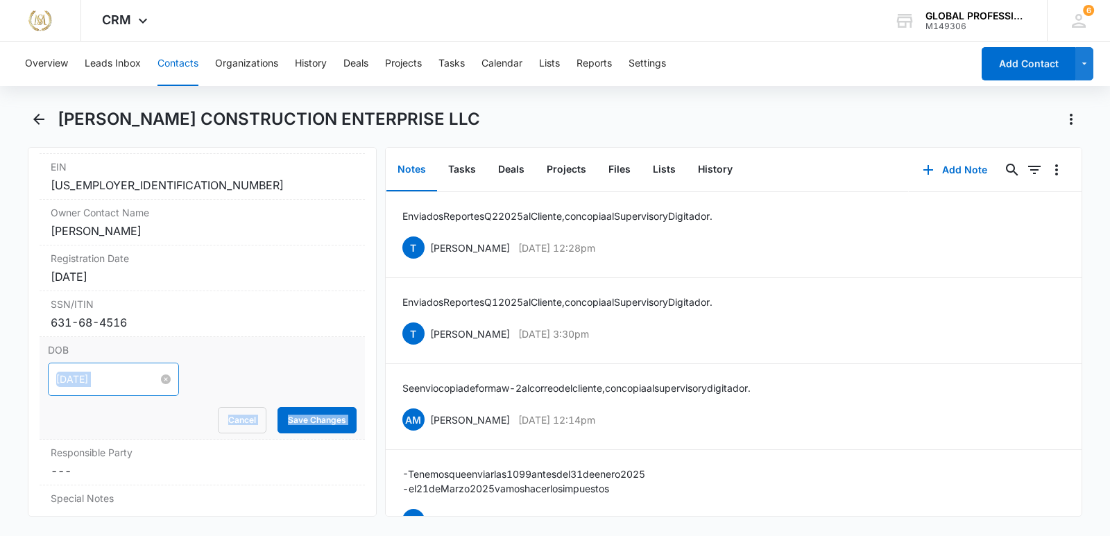
click at [85, 382] on input "[DATE]" at bounding box center [107, 379] width 102 height 15
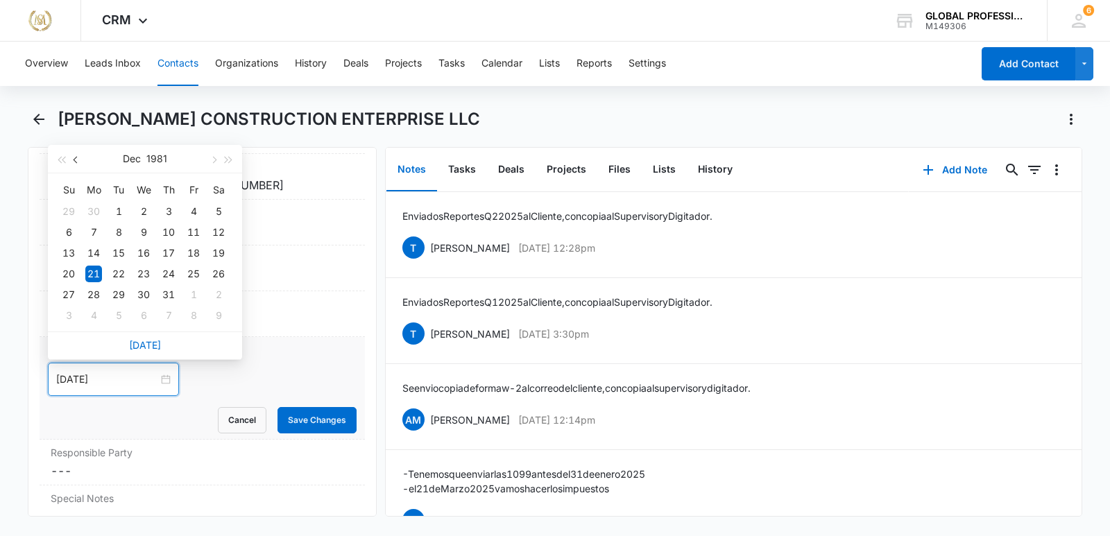
click at [77, 158] on span "button" at bounding box center [77, 160] width 7 height 7
type input "[DATE]"
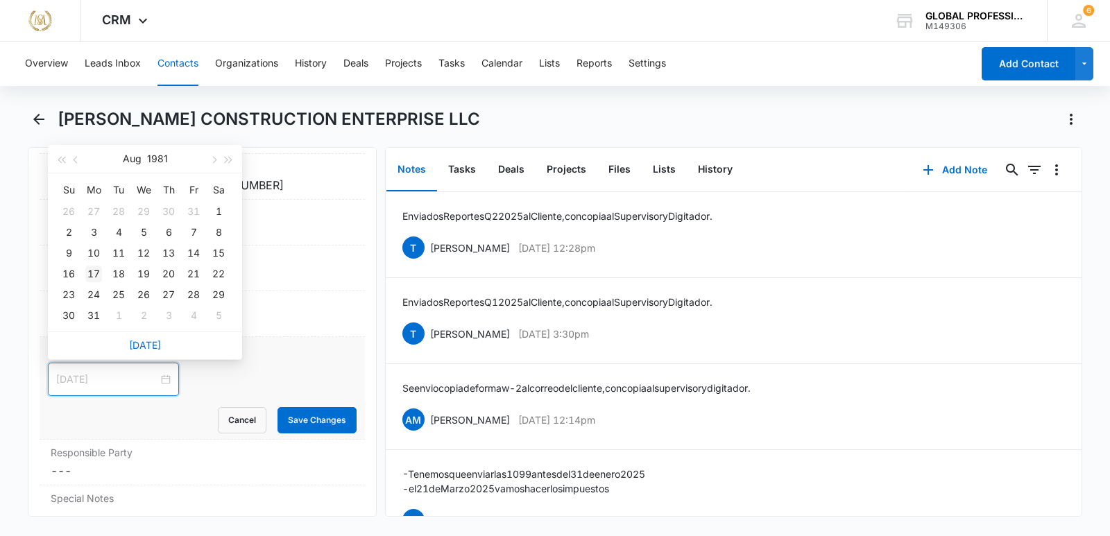
click at [94, 276] on div "17" at bounding box center [93, 274] width 17 height 17
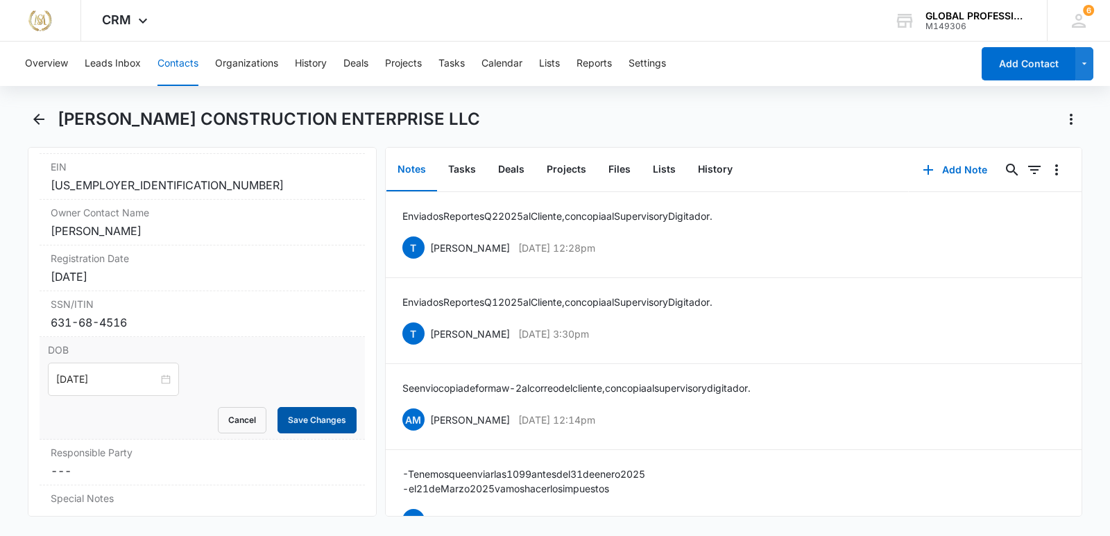
click at [309, 425] on button "Save Changes" at bounding box center [317, 420] width 79 height 26
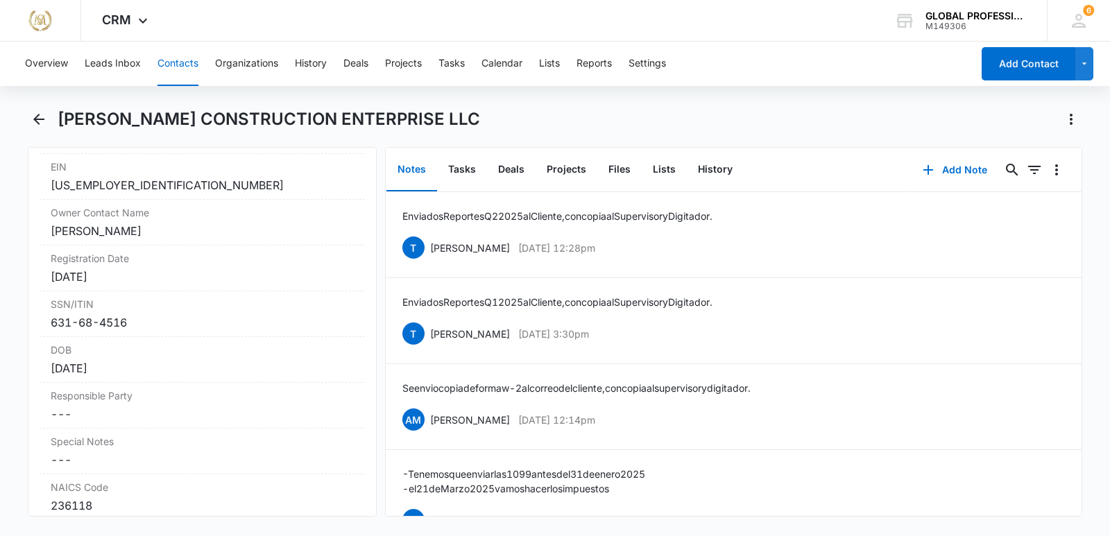
drag, startPoint x: 320, startPoint y: 91, endPoint x: 576, endPoint y: 139, distance: 260.5
click at [323, 94] on div "Overview Leads Inbox Contacts Organizations History Deals Projects Tasks Calend…" at bounding box center [555, 288] width 1110 height 492
drag, startPoint x: 176, startPoint y: 65, endPoint x: 198, endPoint y: 58, distance: 23.3
click at [181, 62] on button "Contacts" at bounding box center [178, 64] width 41 height 44
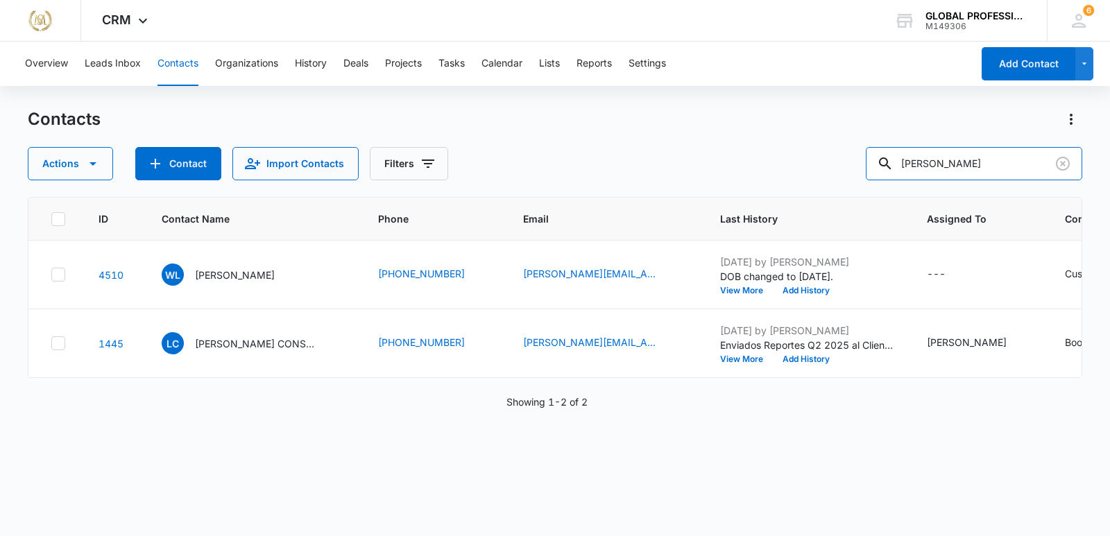
drag, startPoint x: 962, startPoint y: 163, endPoint x: 826, endPoint y: 152, distance: 136.5
click at [824, 153] on div "Actions Contact Import Contacts Filters [PERSON_NAME]" at bounding box center [555, 163] width 1055 height 33
type input "LUZMA"
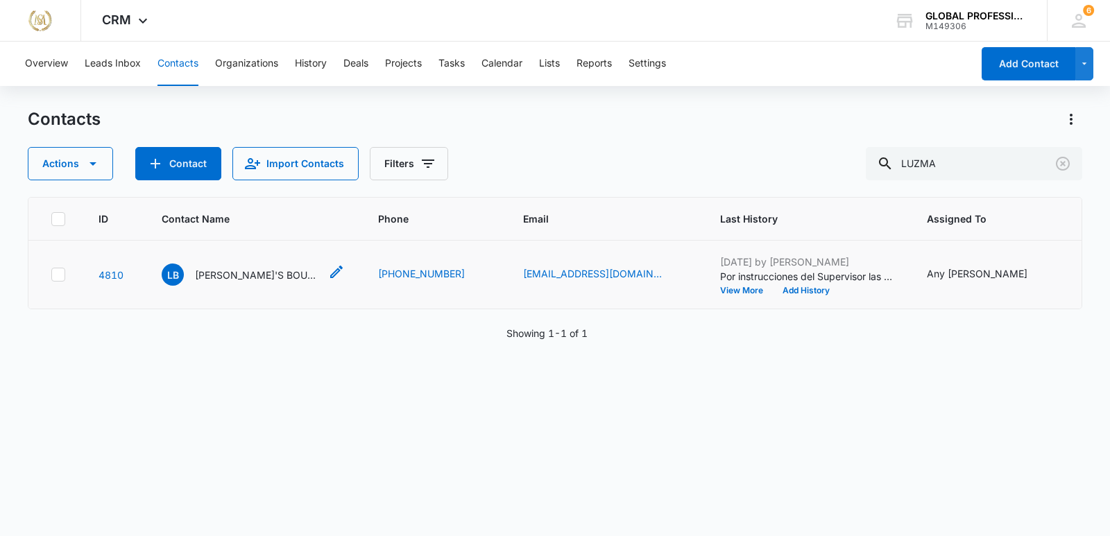
click at [257, 282] on p "[PERSON_NAME]'S BOUTIQUE LLC" at bounding box center [257, 275] width 125 height 15
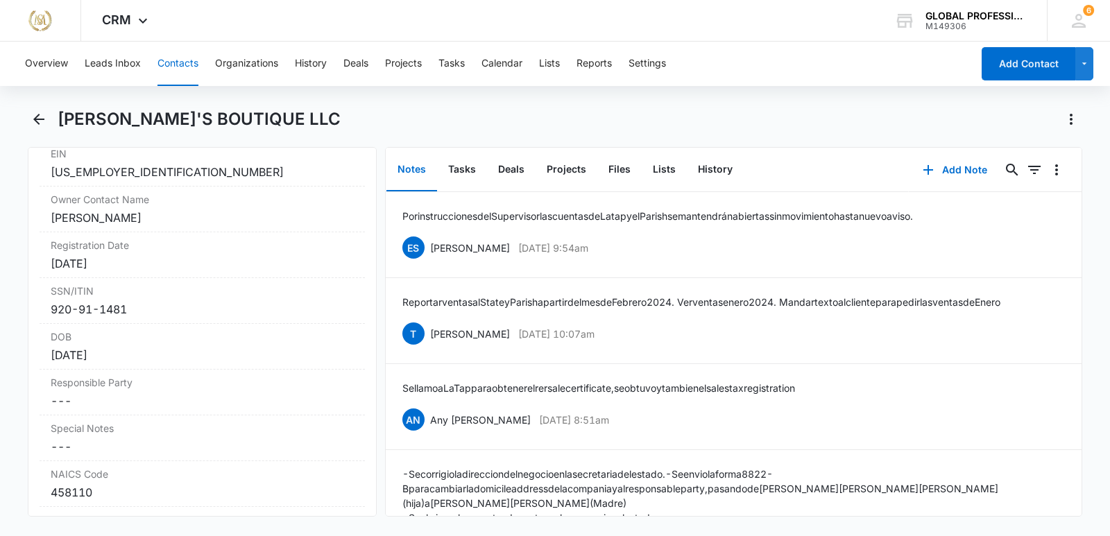
scroll to position [1180, 0]
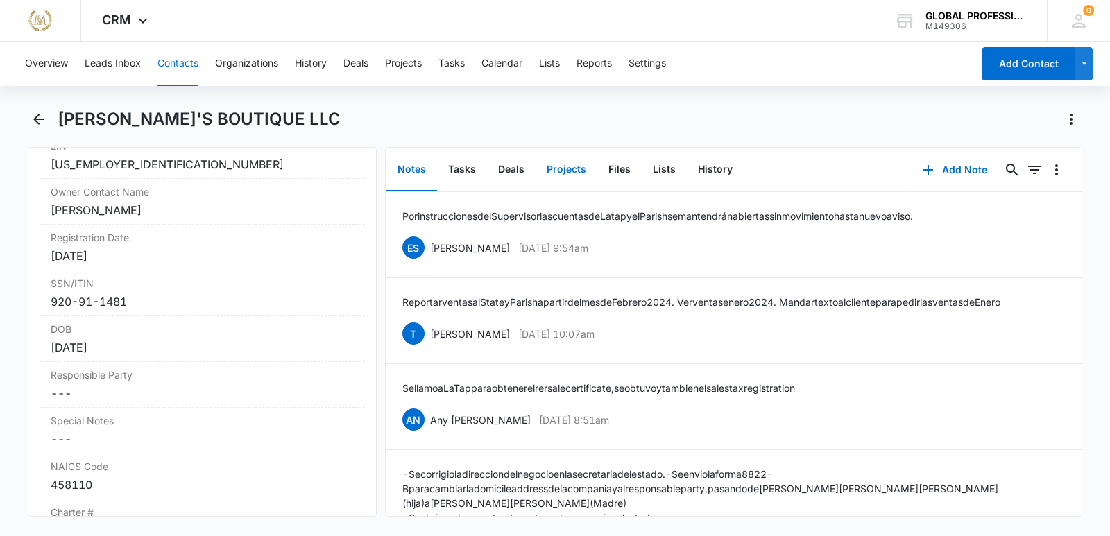
drag, startPoint x: 241, startPoint y: 98, endPoint x: 580, endPoint y: 165, distance: 346.0
click at [242, 99] on div "Overview Leads Inbox Contacts Organizations History Deals Projects Tasks Calend…" at bounding box center [555, 288] width 1110 height 492
drag, startPoint x: 182, startPoint y: 65, endPoint x: 265, endPoint y: 82, distance: 84.9
click at [182, 65] on button "Contacts" at bounding box center [178, 64] width 41 height 44
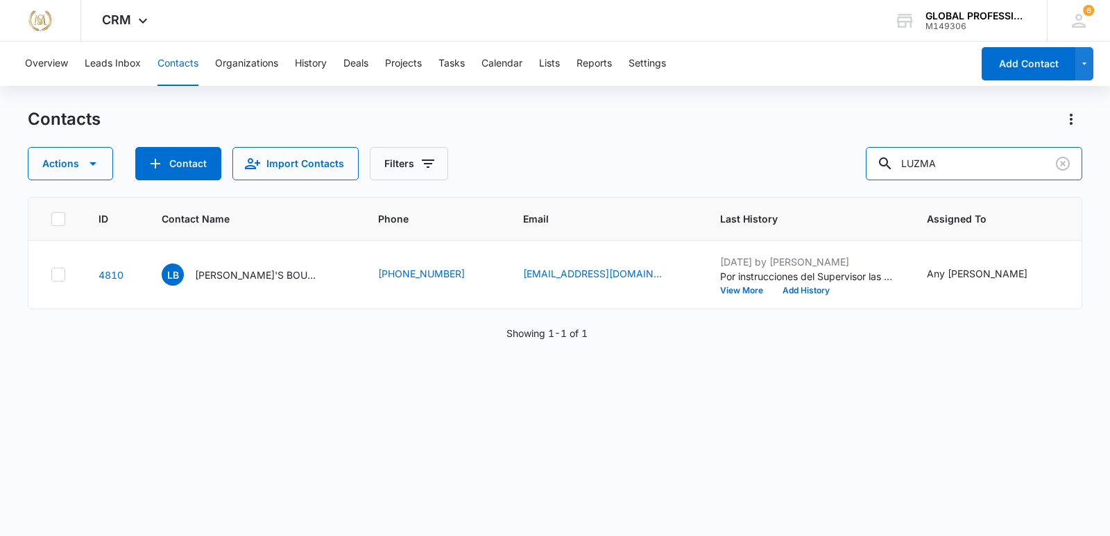
drag, startPoint x: 915, startPoint y: 169, endPoint x: 863, endPoint y: 169, distance: 52.1
click at [863, 169] on div "Actions Contact Import Contacts Filters LUZMA" at bounding box center [555, 163] width 1055 height 33
type input "MC"
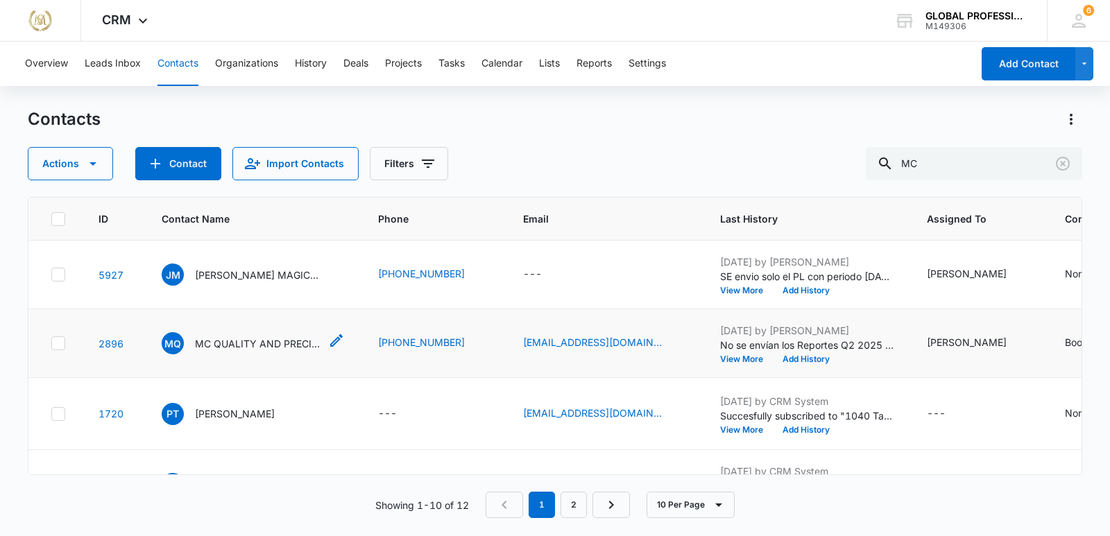
click at [268, 351] on p "MC QUALITY AND PRECISION LLC" at bounding box center [257, 344] width 125 height 15
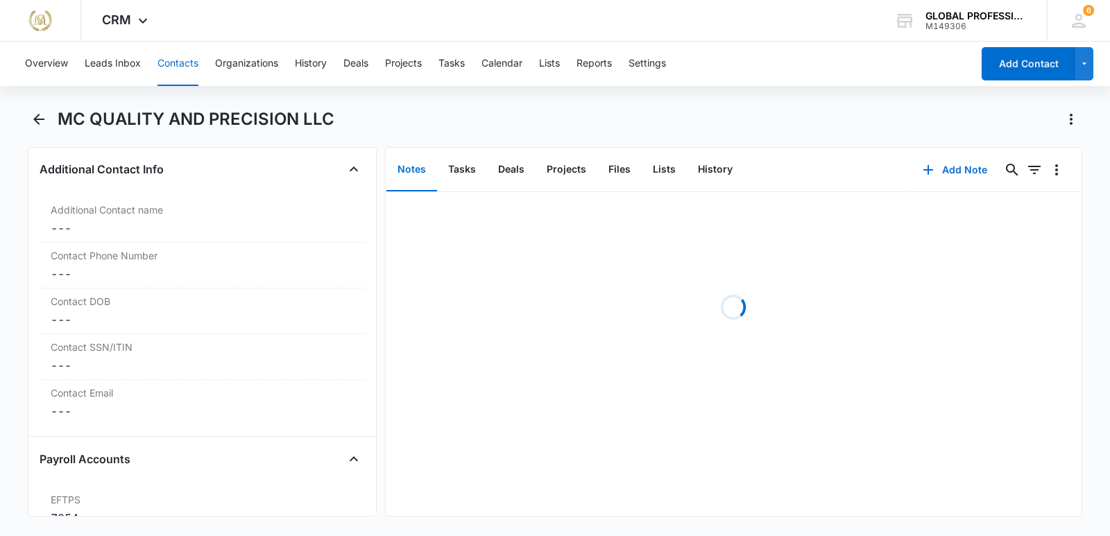
scroll to position [1666, 0]
